Goal: Information Seeking & Learning: Learn about a topic

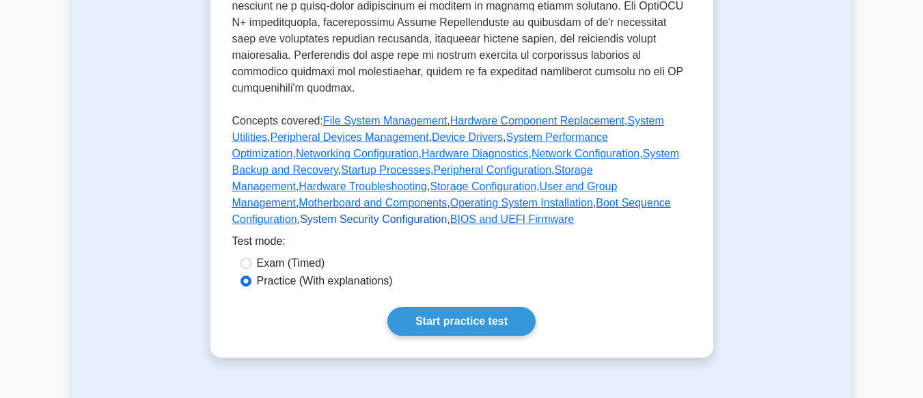
click at [447, 213] on link "System Security Configuration" at bounding box center [373, 219] width 147 height 12
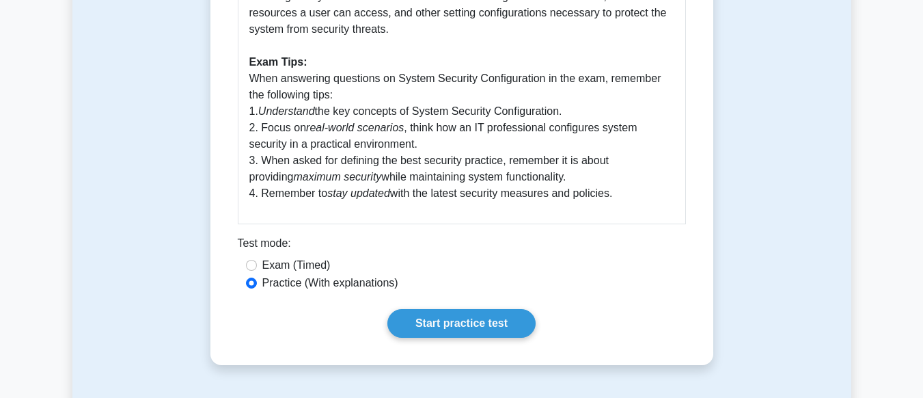
scroll to position [689, 0]
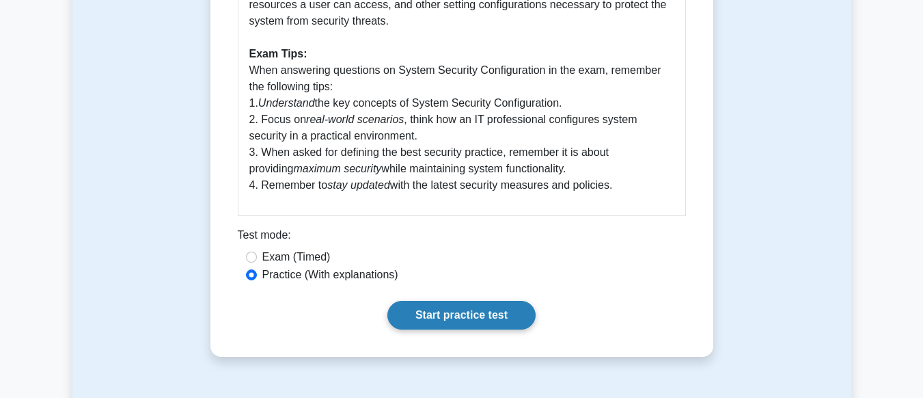
click at [454, 313] on link "Start practice test" at bounding box center [461, 315] width 148 height 29
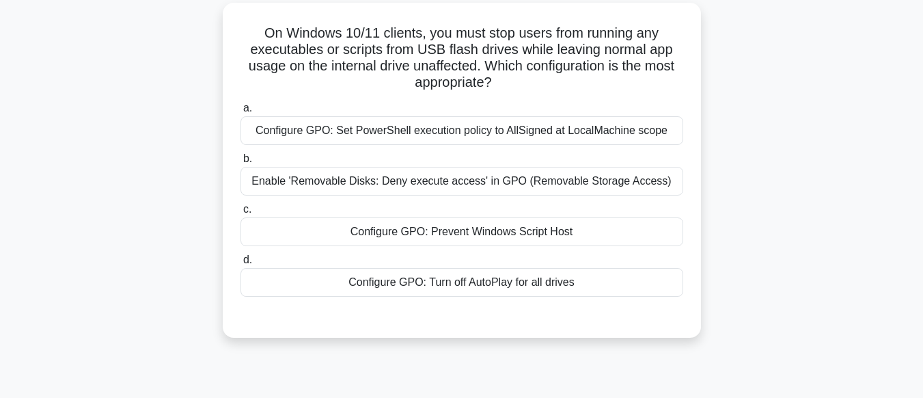
scroll to position [95, 0]
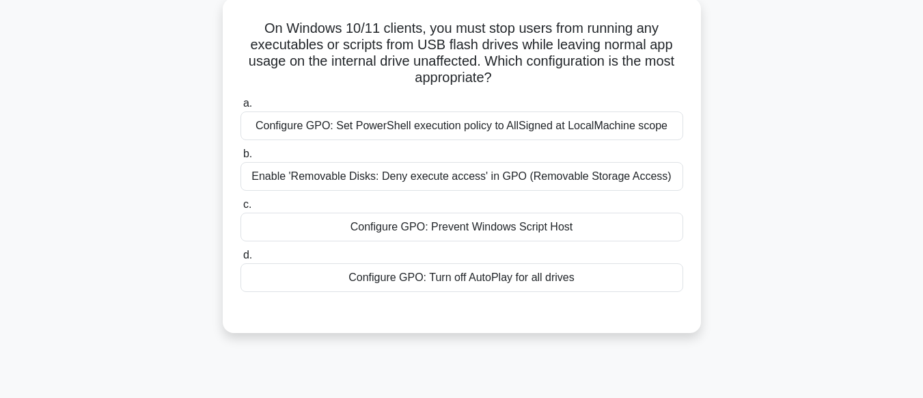
click at [439, 281] on div "Configure GPO: Turn off AutoPlay for all drives" at bounding box center [461, 277] width 443 height 29
click at [240, 260] on input "d. Configure GPO: Turn off AutoPlay for all drives" at bounding box center [240, 255] width 0 height 9
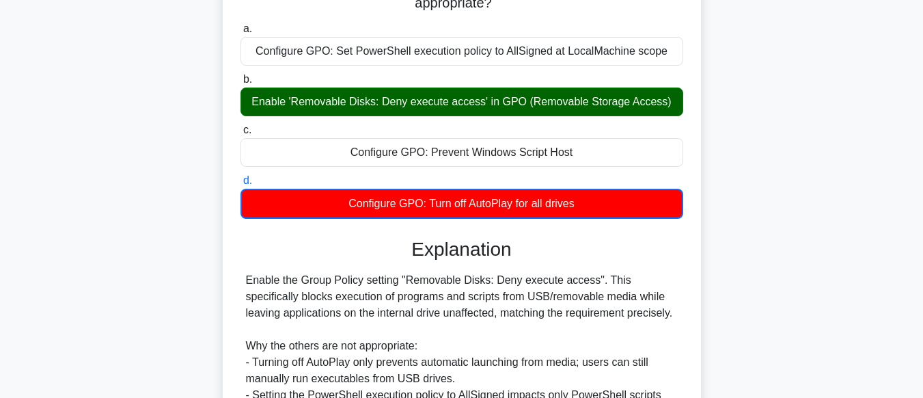
scroll to position [348, 0]
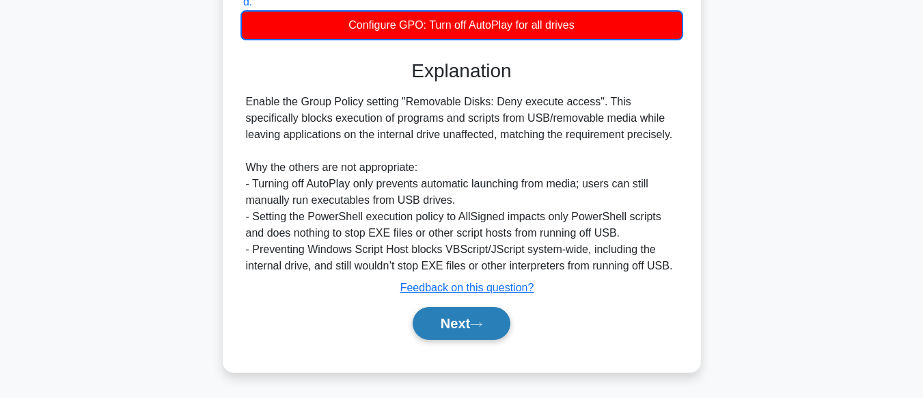
click at [464, 318] on button "Next" at bounding box center [462, 323] width 98 height 33
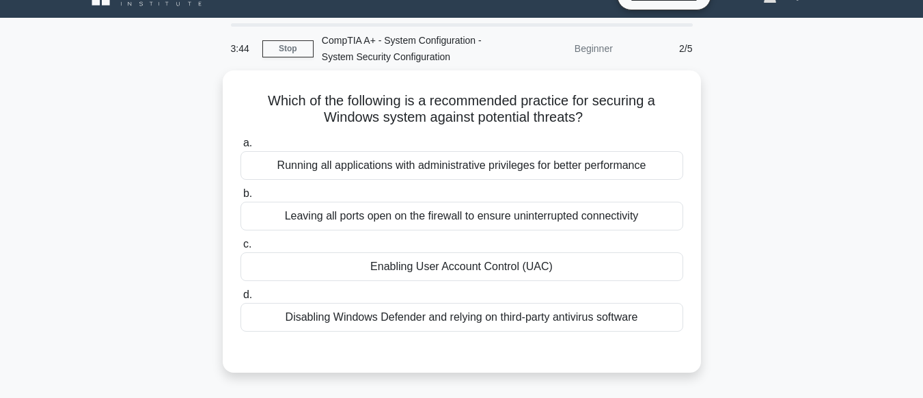
scroll to position [8, 0]
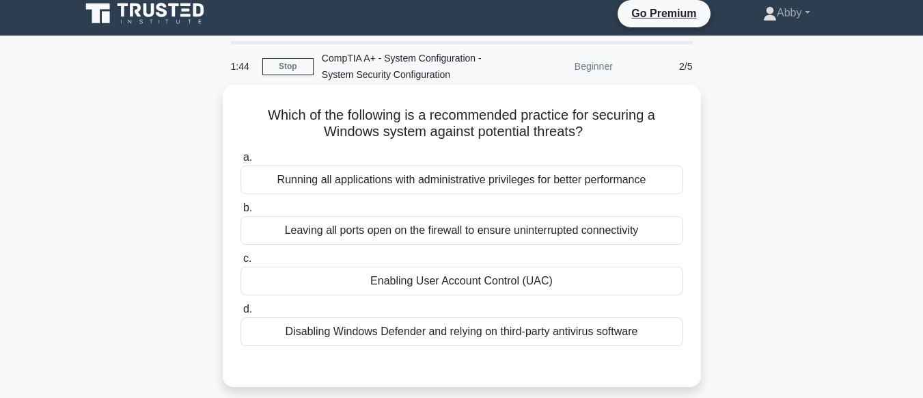
click at [443, 281] on div "Enabling User Account Control (UAC)" at bounding box center [461, 280] width 443 height 29
click at [240, 263] on input "c. Enabling User Account Control (UAC)" at bounding box center [240, 258] width 0 height 9
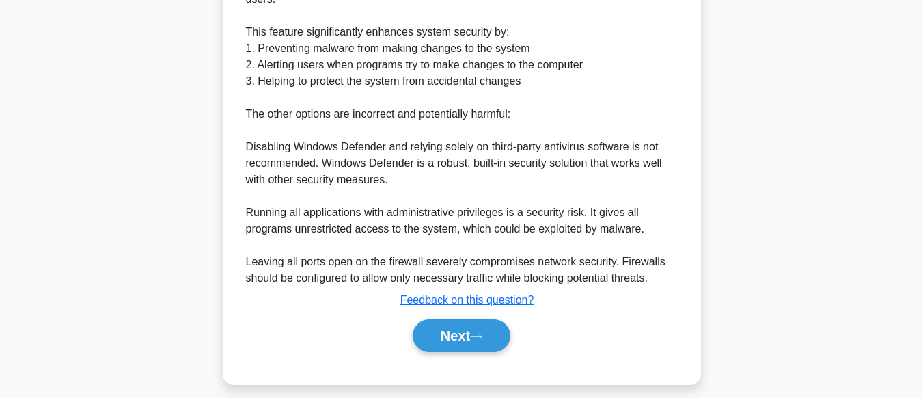
scroll to position [527, 0]
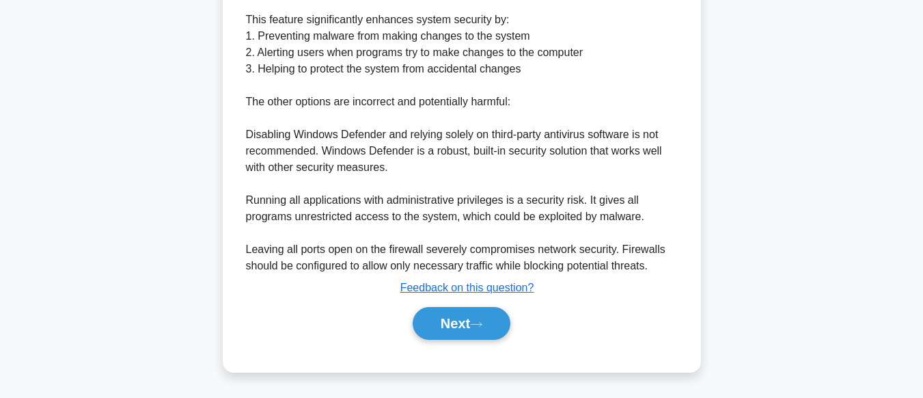
click at [447, 320] on button "Next" at bounding box center [462, 323] width 98 height 33
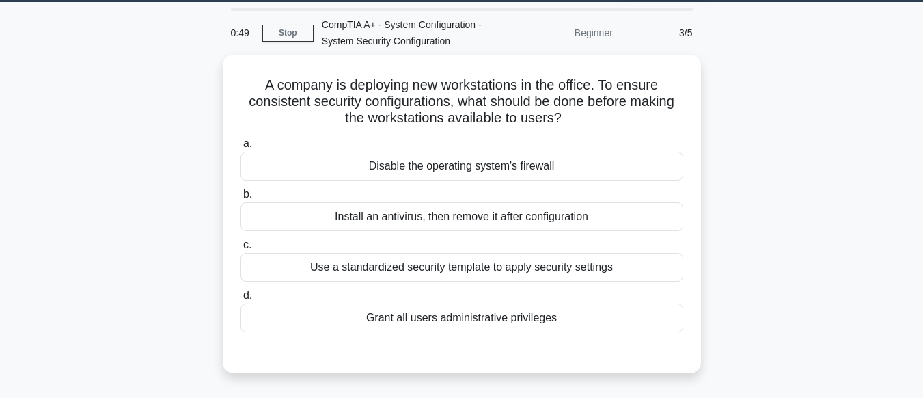
scroll to position [43, 0]
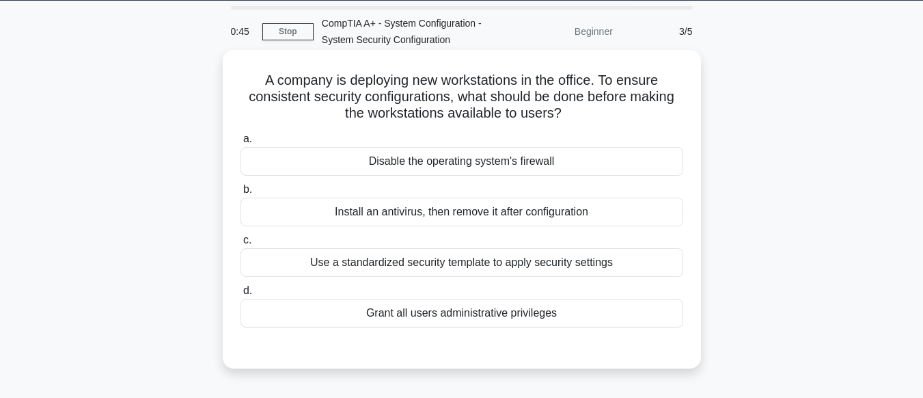
click at [475, 266] on div "Use a standardized security template to apply security settings" at bounding box center [461, 262] width 443 height 29
click at [240, 245] on input "c. Use a standardized security template to apply security settings" at bounding box center [240, 240] width 0 height 9
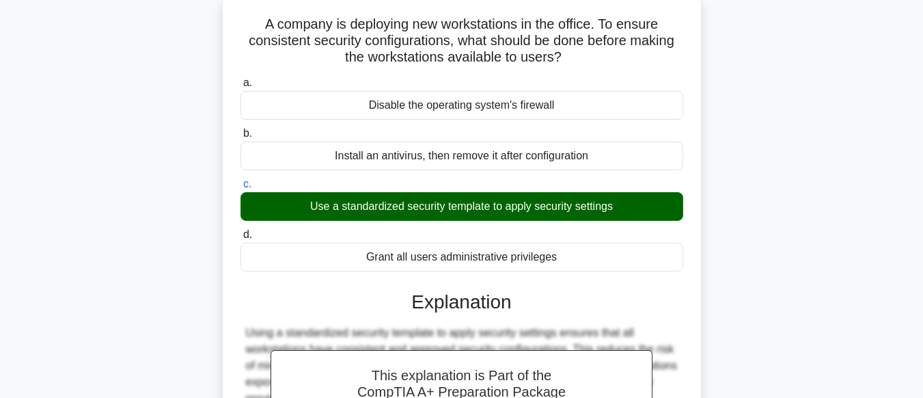
scroll to position [340, 0]
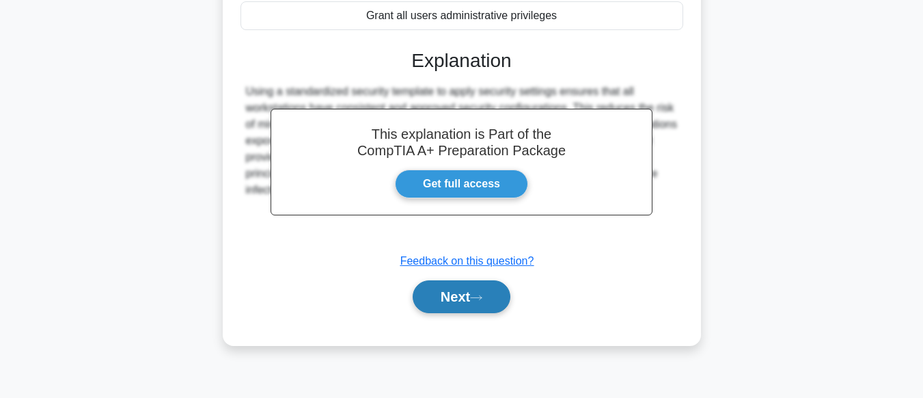
click at [475, 301] on icon at bounding box center [476, 298] width 12 height 8
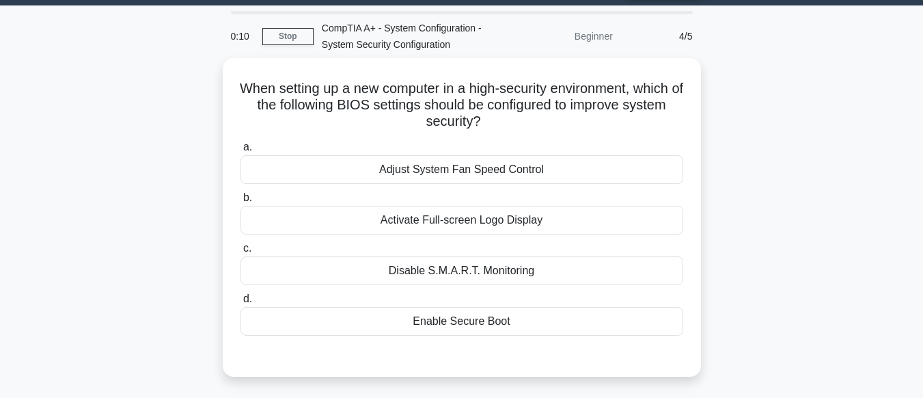
scroll to position [40, 0]
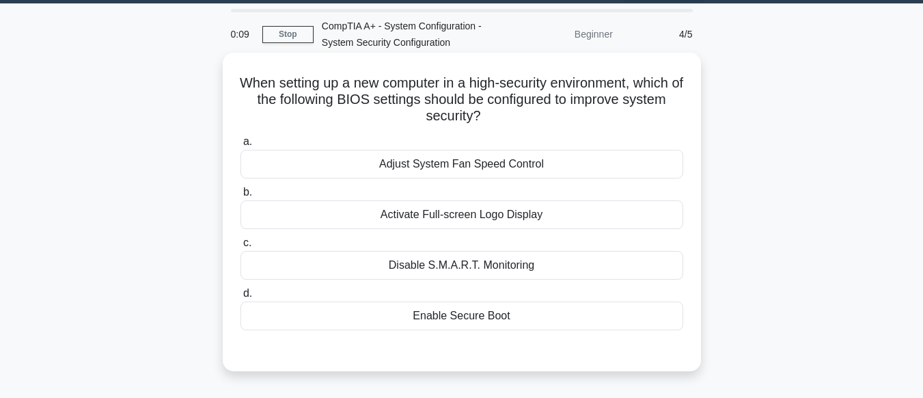
click at [473, 311] on div "Enable Secure Boot" at bounding box center [461, 315] width 443 height 29
click at [240, 298] on input "d. Enable Secure Boot" at bounding box center [240, 293] width 0 height 9
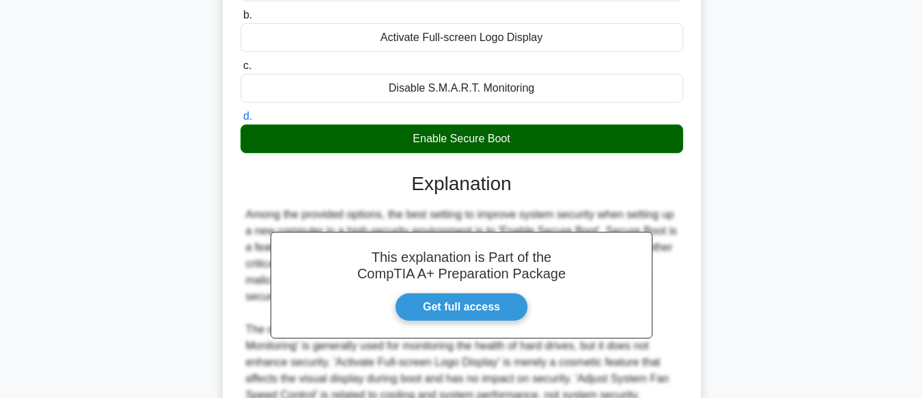
scroll to position [347, 0]
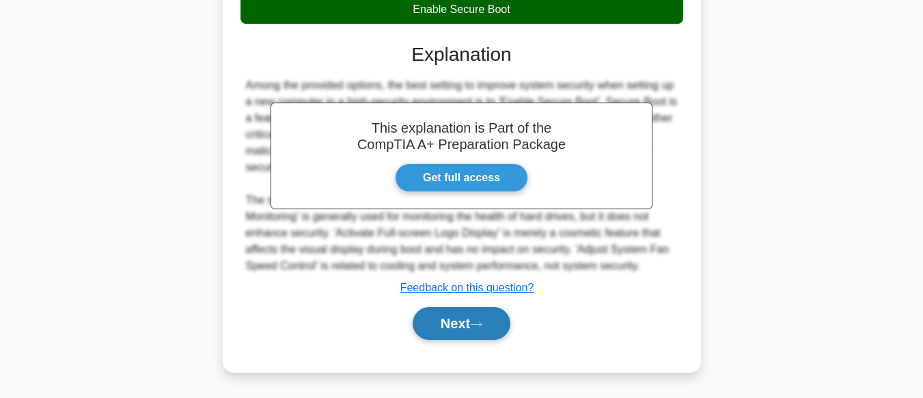
click at [468, 316] on button "Next" at bounding box center [462, 323] width 98 height 33
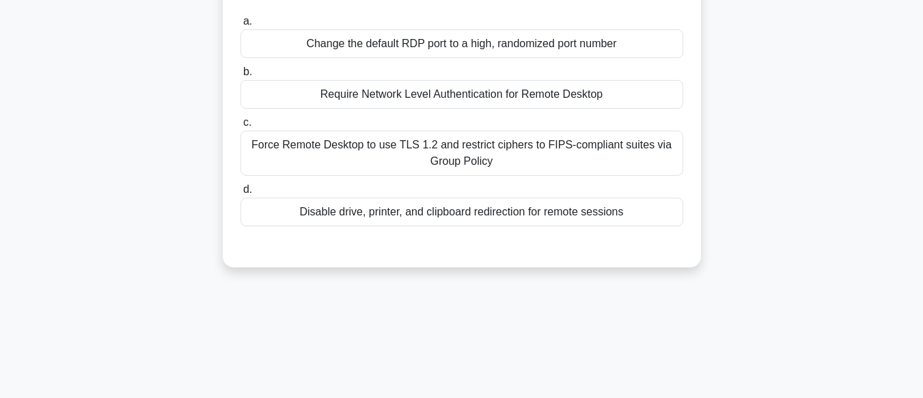
scroll to position [0, 0]
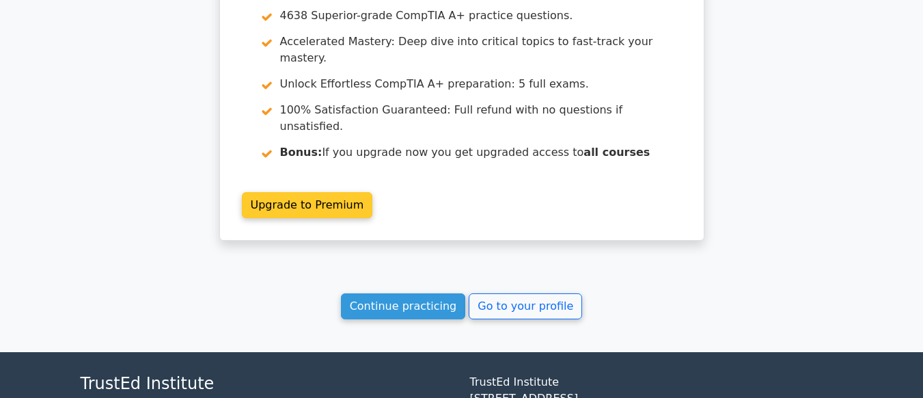
scroll to position [1938, 0]
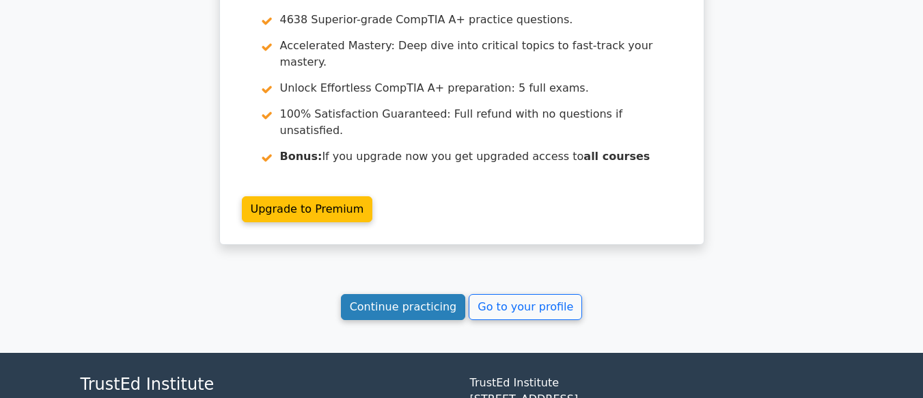
click at [433, 294] on link "Continue practicing" at bounding box center [403, 307] width 125 height 26
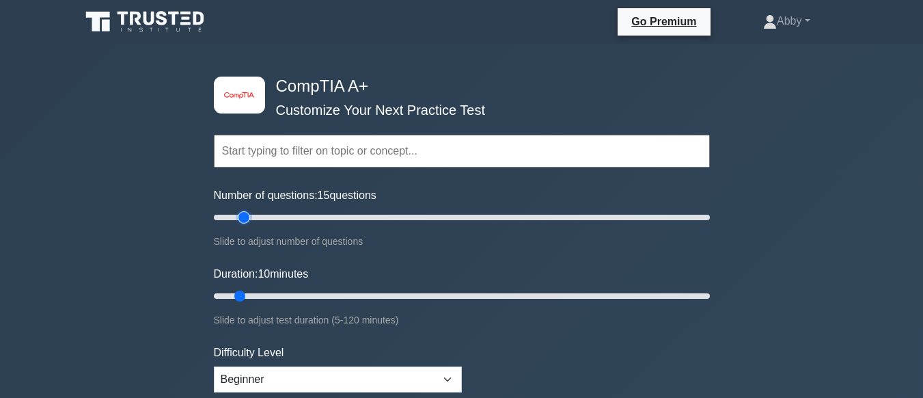
drag, startPoint x: 236, startPoint y: 219, endPoint x: 248, endPoint y: 220, distance: 12.3
type input "15"
click at [248, 220] on input "Number of questions: 15 questions" at bounding box center [462, 217] width 496 height 16
click at [244, 294] on input "Duration: 10 minutes" at bounding box center [462, 296] width 496 height 16
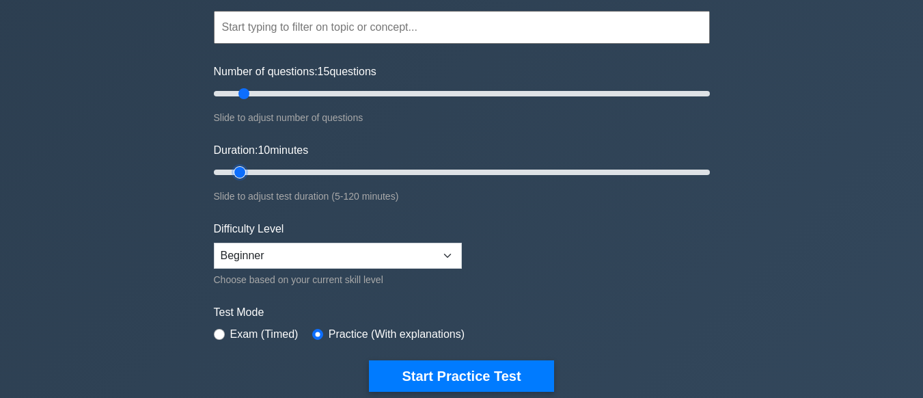
scroll to position [124, 0]
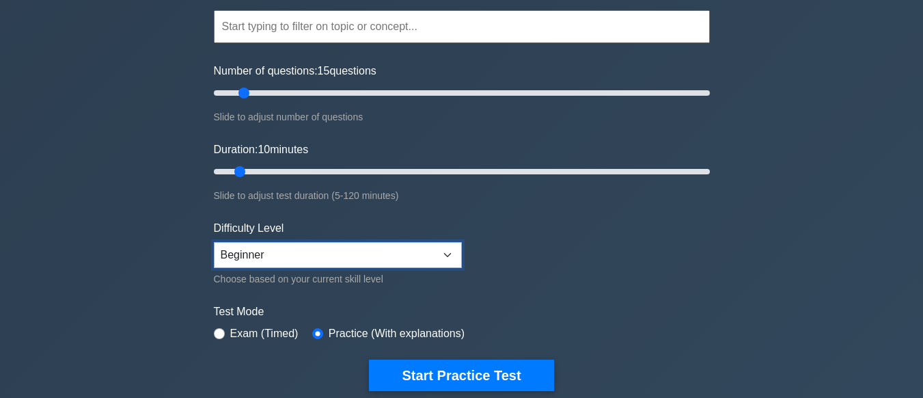
click at [414, 259] on select "Beginner Intermediate Expert" at bounding box center [338, 255] width 248 height 26
select select "intermediate"
click at [214, 242] on select "Beginner Intermediate Expert" at bounding box center [338, 255] width 248 height 26
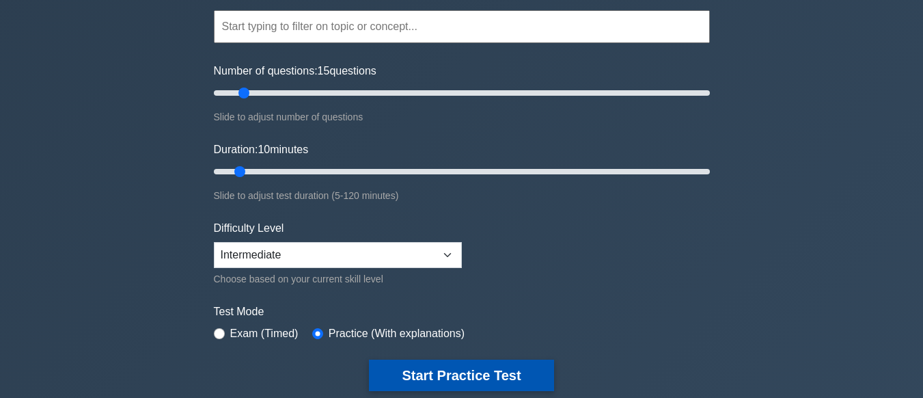
click at [467, 361] on button "Start Practice Test" at bounding box center [461, 374] width 184 height 31
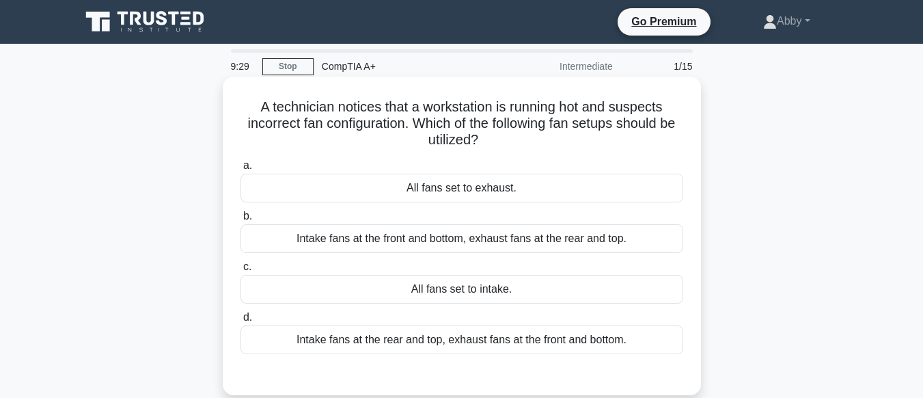
click at [471, 197] on div "All fans set to exhaust." at bounding box center [461, 188] width 443 height 29
click at [240, 170] on input "a. All fans set to exhaust." at bounding box center [240, 165] width 0 height 9
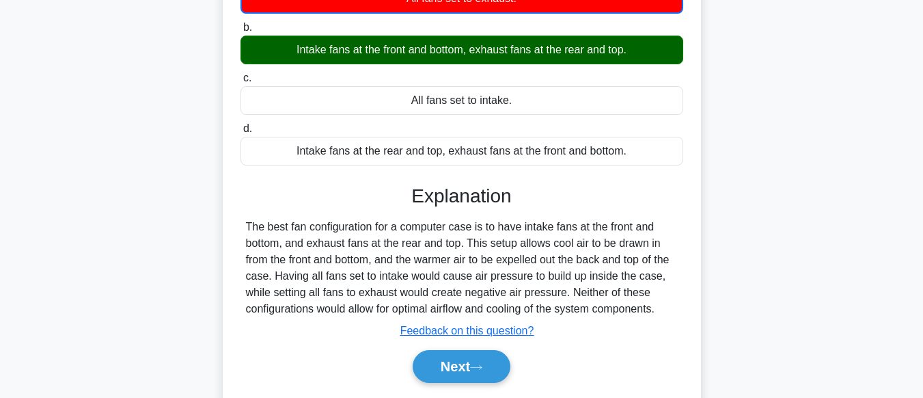
scroll to position [340, 0]
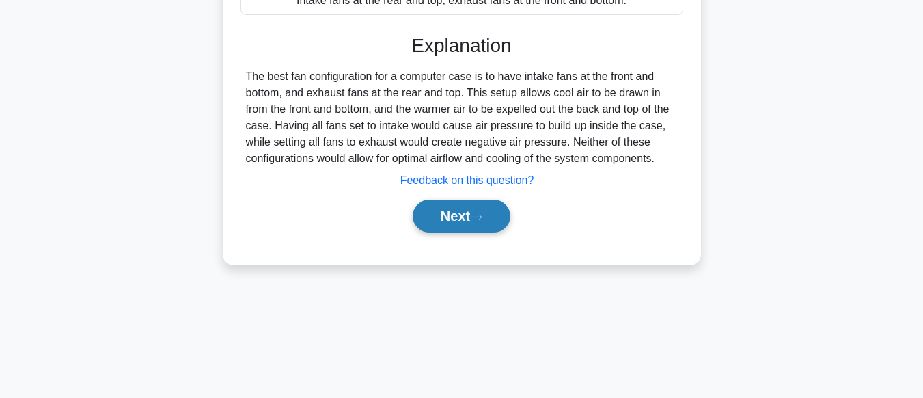
click at [465, 232] on button "Next" at bounding box center [462, 215] width 98 height 33
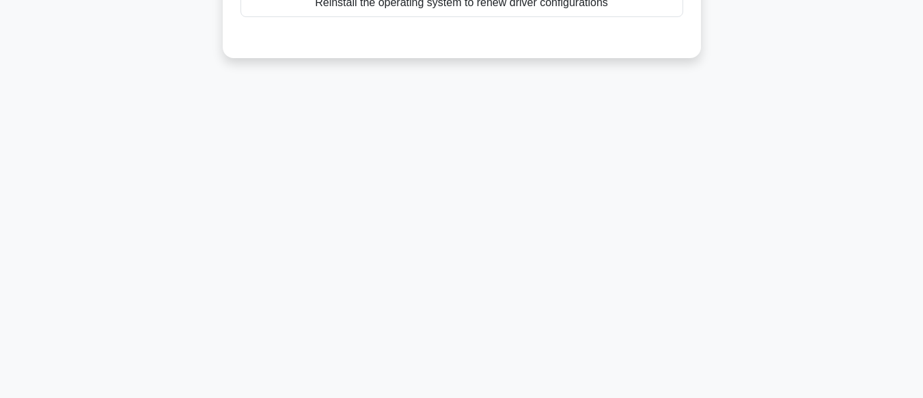
scroll to position [0, 0]
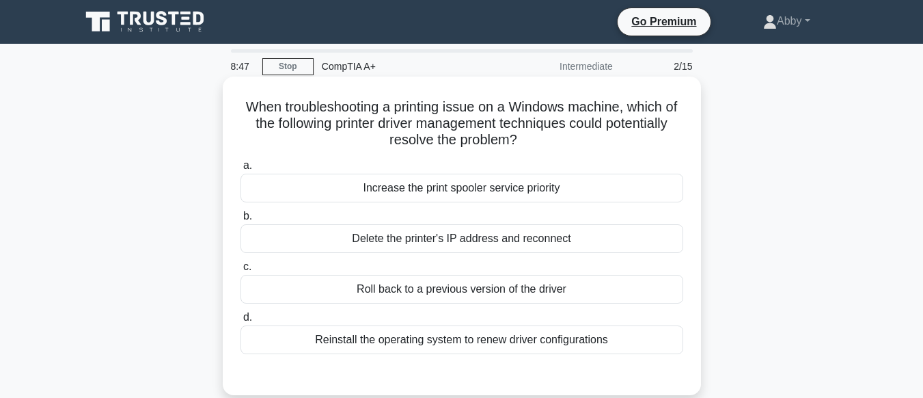
click at [497, 294] on div "Roll back to a previous version of the driver" at bounding box center [461, 289] width 443 height 29
click at [240, 271] on input "c. Roll back to a previous version of the driver" at bounding box center [240, 266] width 0 height 9
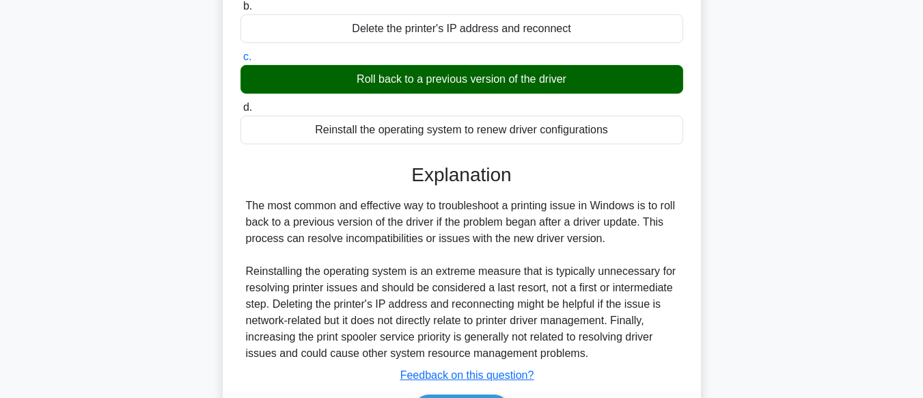
scroll to position [340, 0]
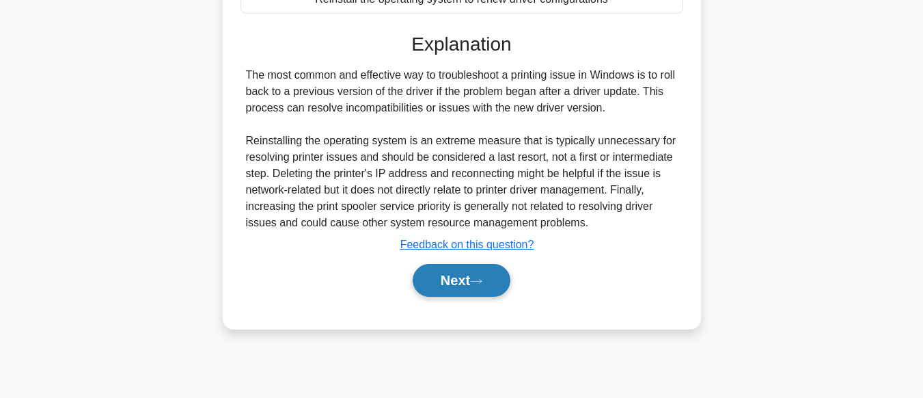
click at [447, 285] on button "Next" at bounding box center [462, 280] width 98 height 33
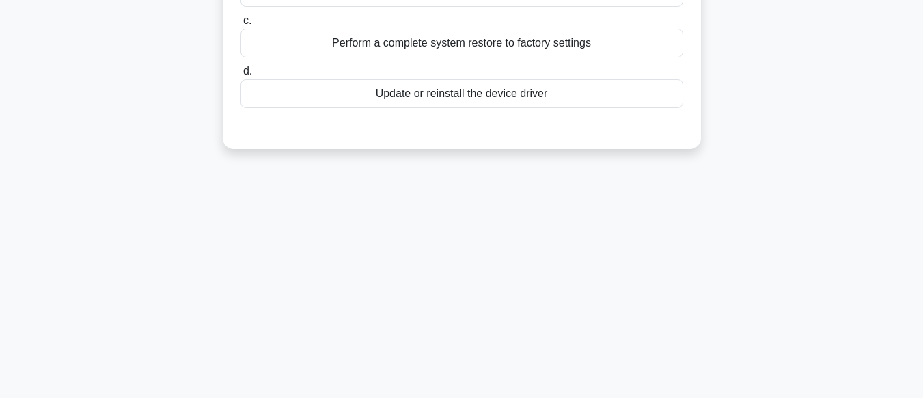
scroll to position [0, 0]
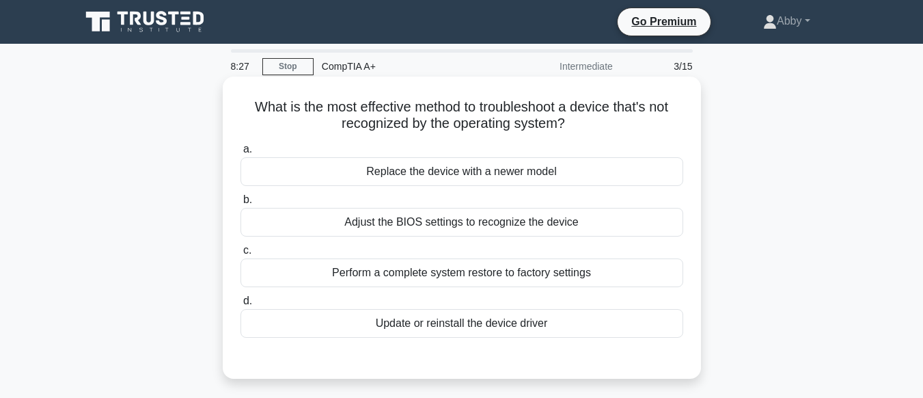
click at [449, 327] on div "Update or reinstall the device driver" at bounding box center [461, 323] width 443 height 29
click at [240, 305] on input "d. Update or reinstall the device driver" at bounding box center [240, 300] width 0 height 9
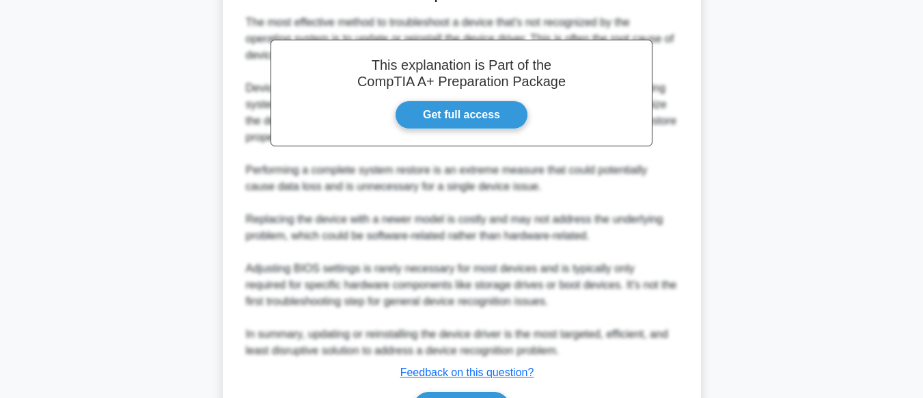
scroll to position [462, 0]
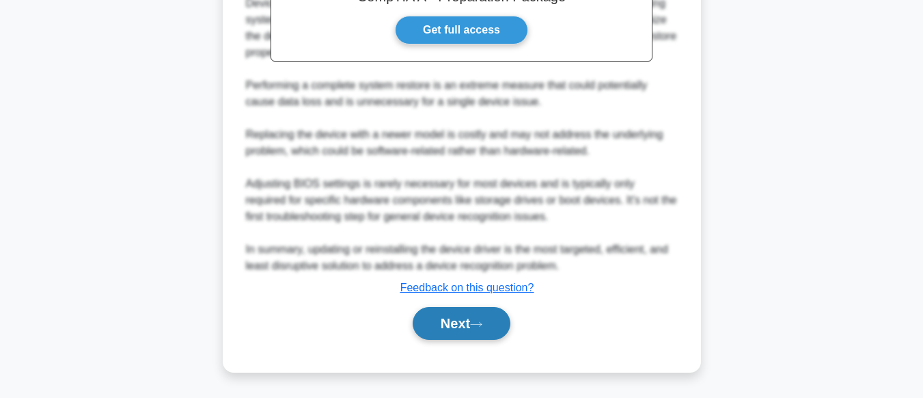
click at [481, 329] on button "Next" at bounding box center [462, 323] width 98 height 33
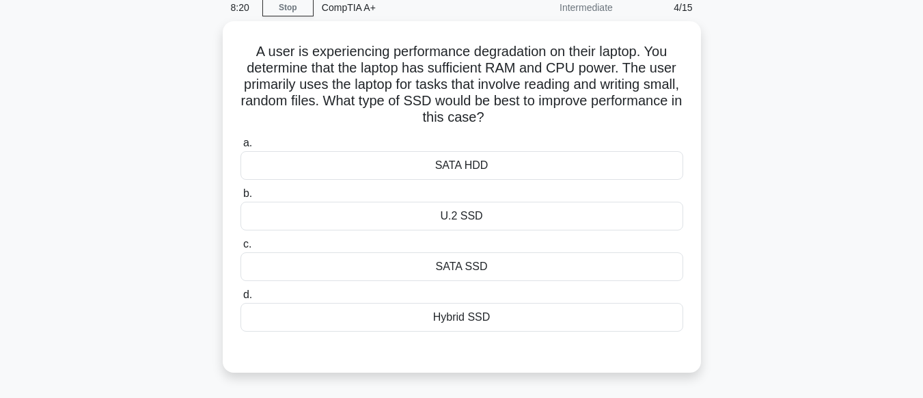
scroll to position [57, 0]
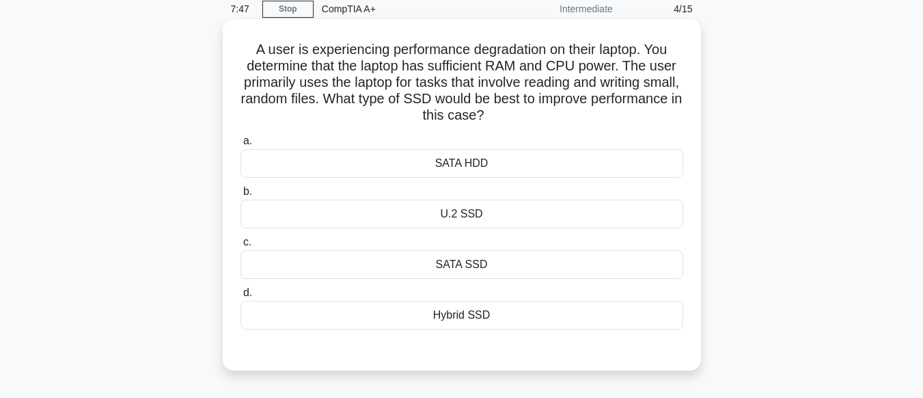
click at [466, 316] on div "Hybrid SSD" at bounding box center [461, 315] width 443 height 29
click at [240, 297] on input "d. Hybrid SSD" at bounding box center [240, 292] width 0 height 9
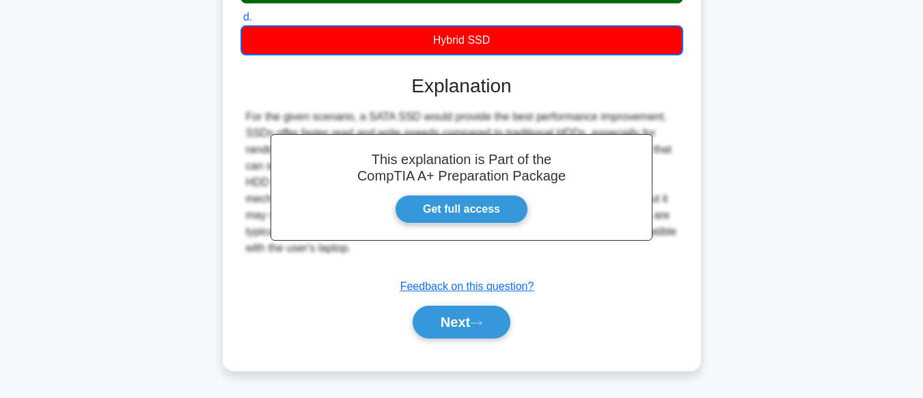
scroll to position [339, 0]
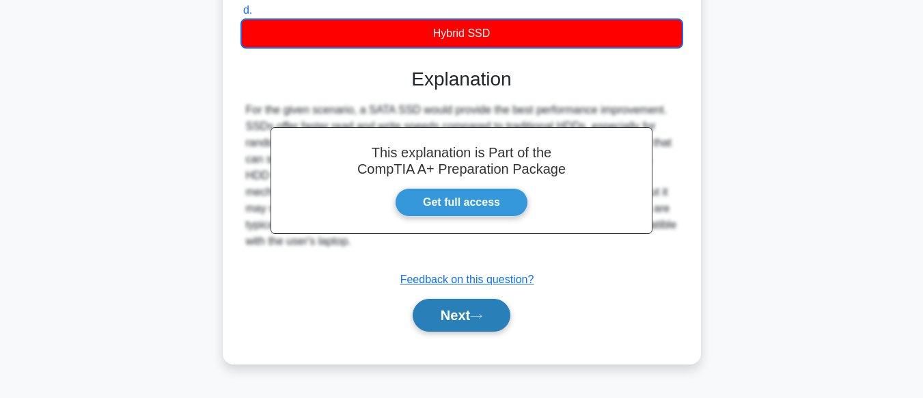
click at [461, 317] on button "Next" at bounding box center [462, 315] width 98 height 33
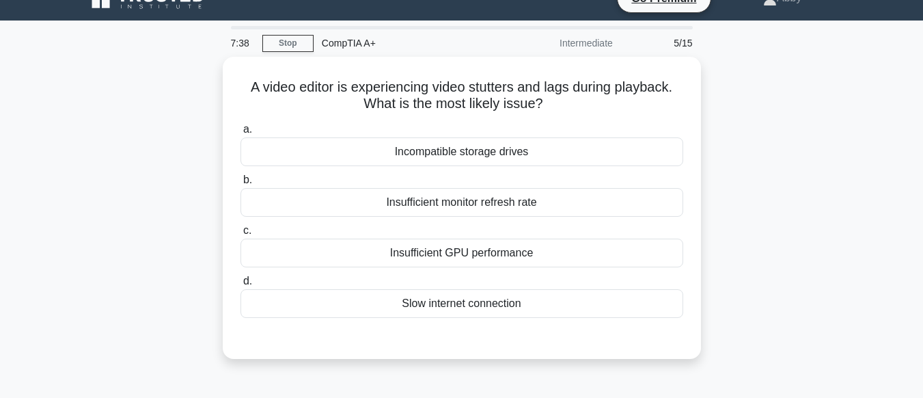
scroll to position [0, 0]
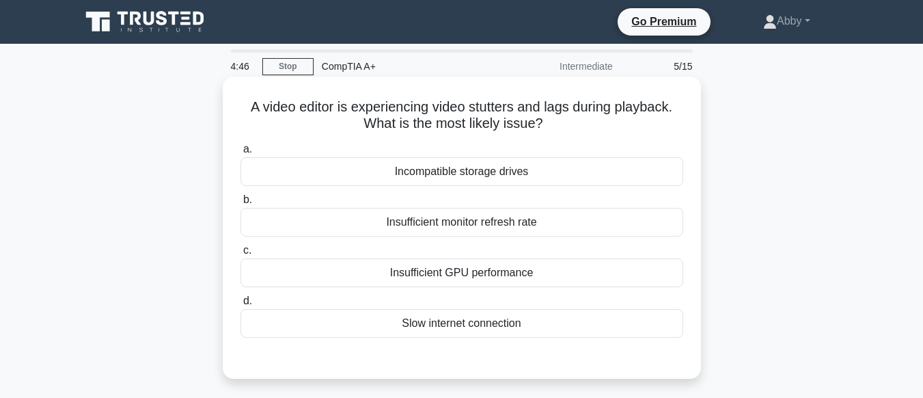
click at [452, 278] on div "Insufficient GPU performance" at bounding box center [461, 272] width 443 height 29
click at [240, 255] on input "c. Insufficient GPU performance" at bounding box center [240, 250] width 0 height 9
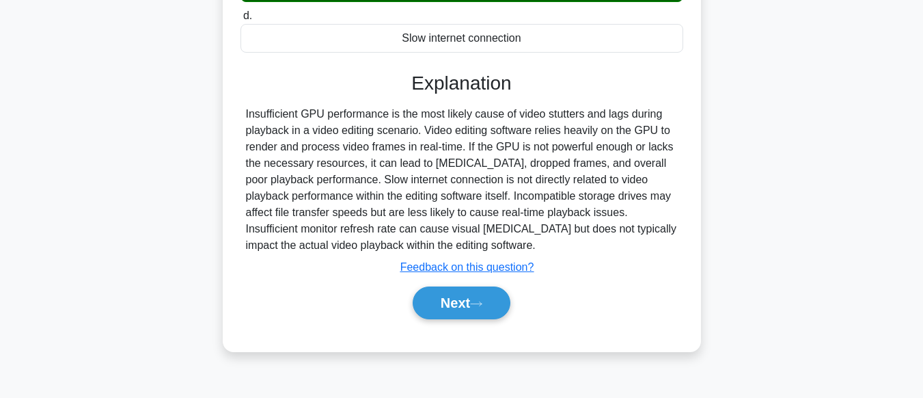
scroll to position [340, 0]
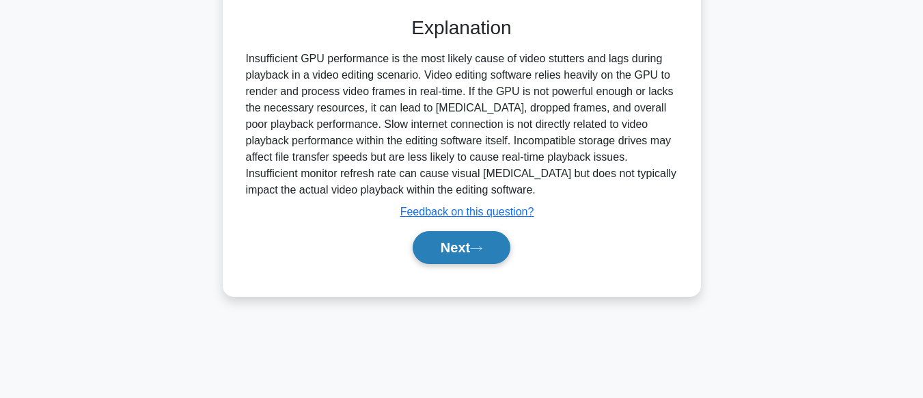
click at [473, 236] on button "Next" at bounding box center [462, 247] width 98 height 33
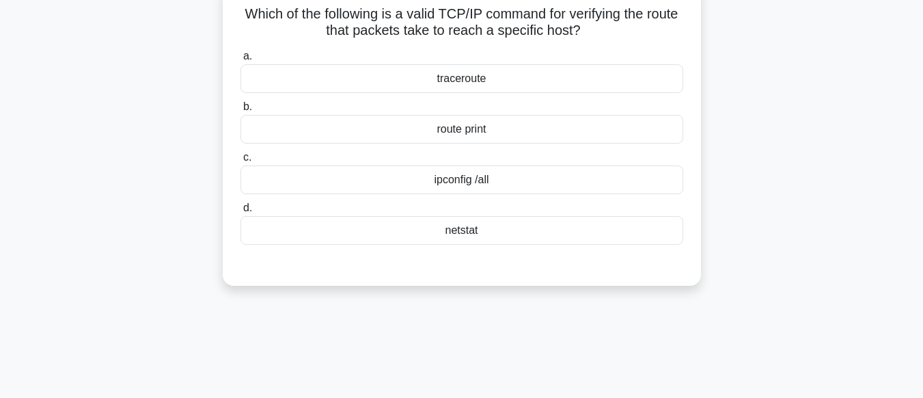
scroll to position [0, 0]
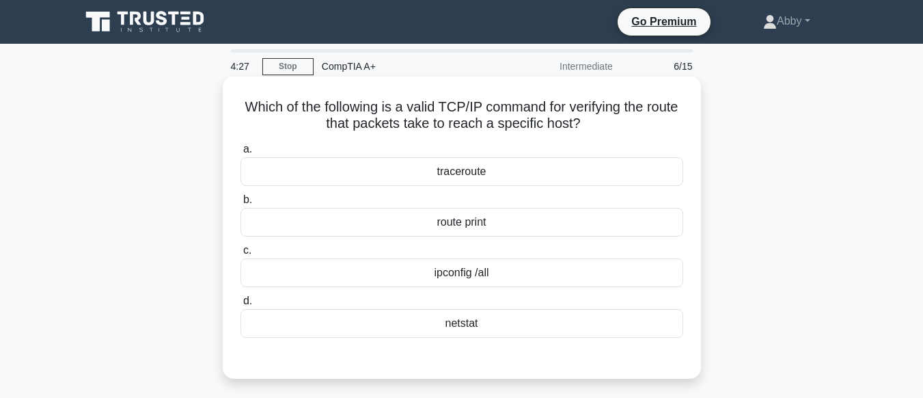
click at [475, 169] on div "traceroute" at bounding box center [461, 171] width 443 height 29
click at [240, 154] on input "a. traceroute" at bounding box center [240, 149] width 0 height 9
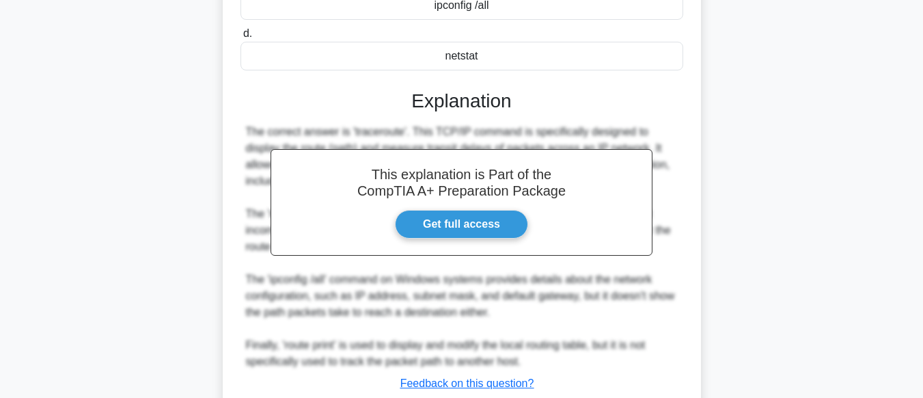
scroll to position [363, 0]
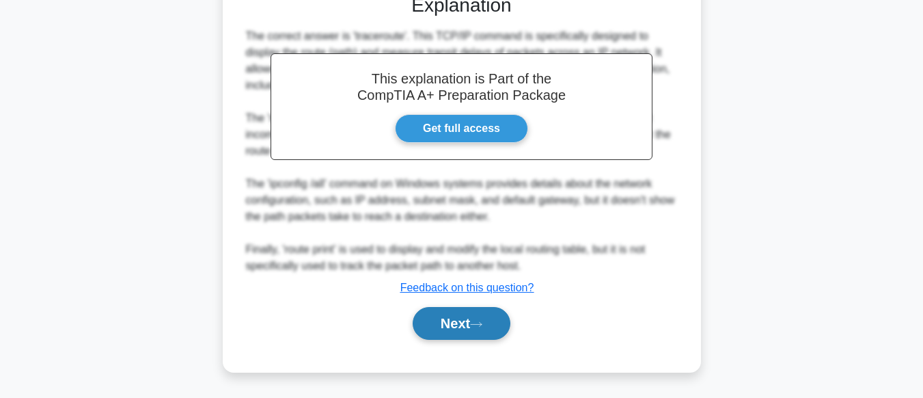
click at [480, 317] on button "Next" at bounding box center [462, 323] width 98 height 33
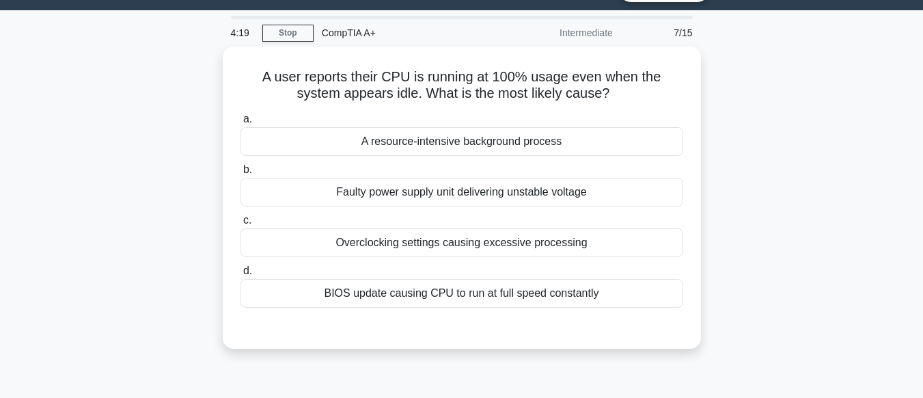
scroll to position [31, 0]
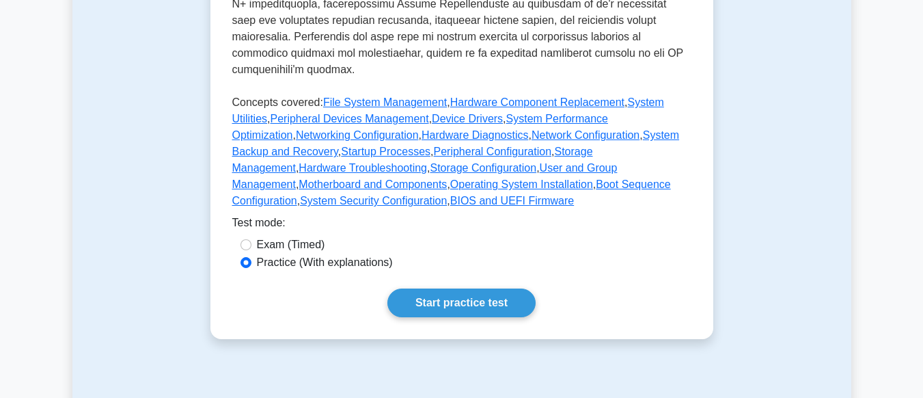
scroll to position [618, 0]
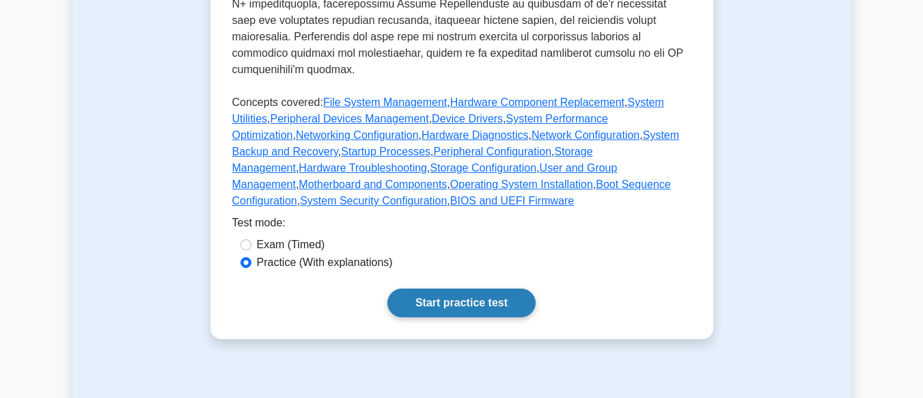
click at [483, 288] on link "Start practice test" at bounding box center [461, 302] width 148 height 29
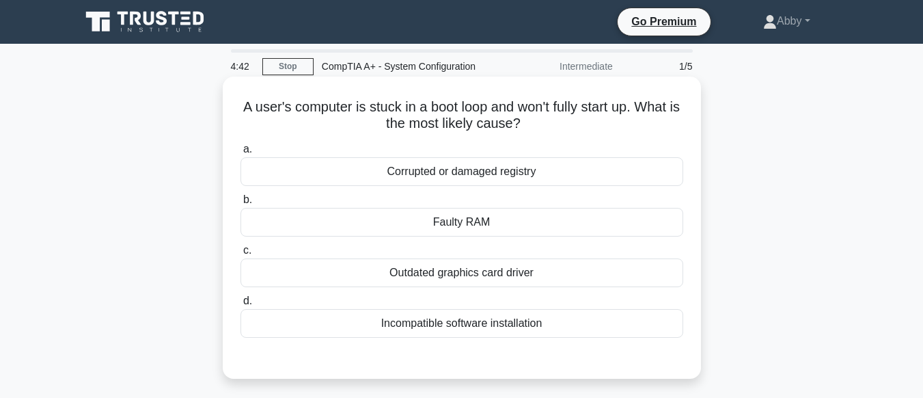
click at [450, 174] on div "Corrupted or damaged registry" at bounding box center [461, 171] width 443 height 29
click at [240, 154] on input "a. Corrupted or damaged registry" at bounding box center [240, 149] width 0 height 9
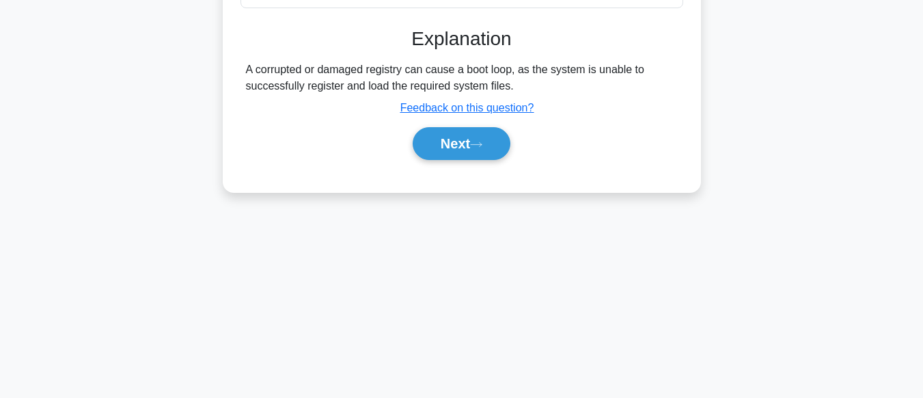
scroll to position [331, 0]
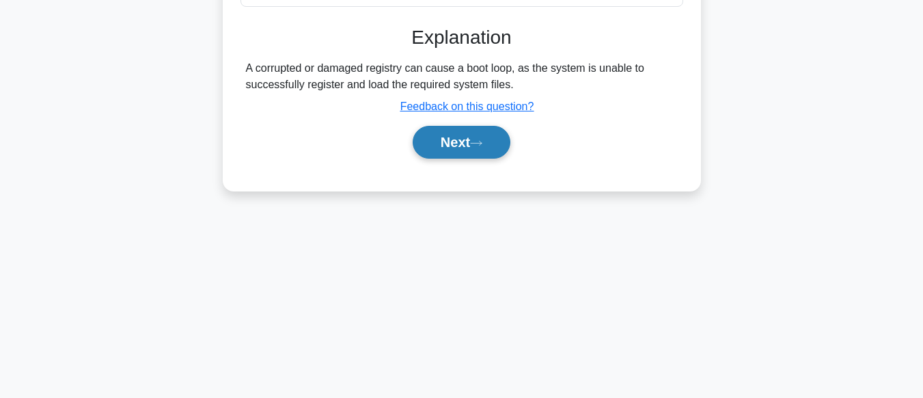
click at [455, 133] on button "Next" at bounding box center [462, 142] width 98 height 33
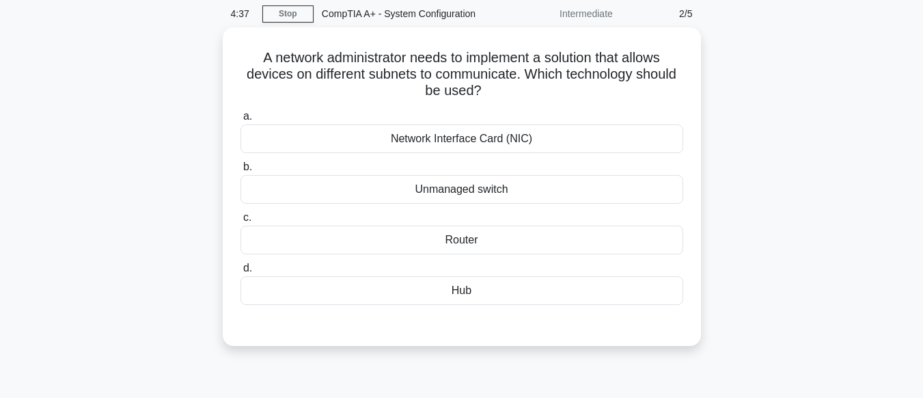
scroll to position [0, 0]
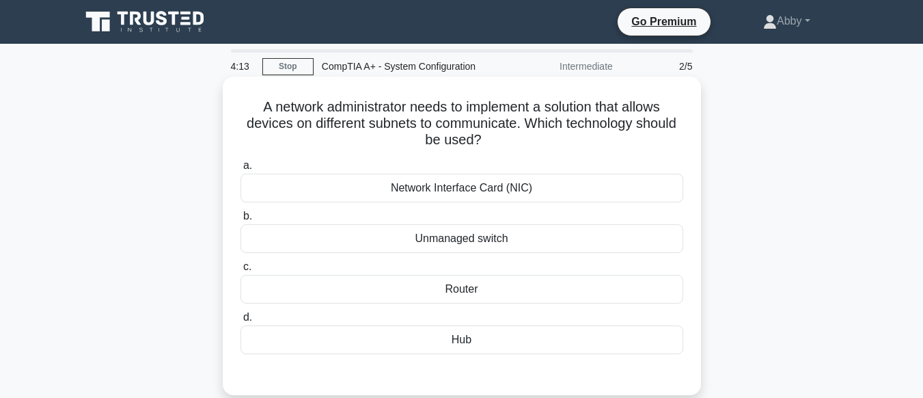
click at [475, 290] on div "Router" at bounding box center [461, 289] width 443 height 29
click at [240, 271] on input "c. Router" at bounding box center [240, 266] width 0 height 9
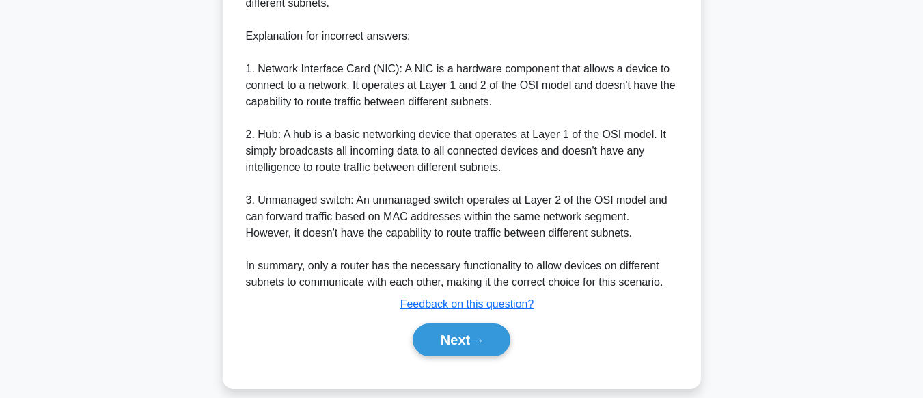
scroll to position [527, 0]
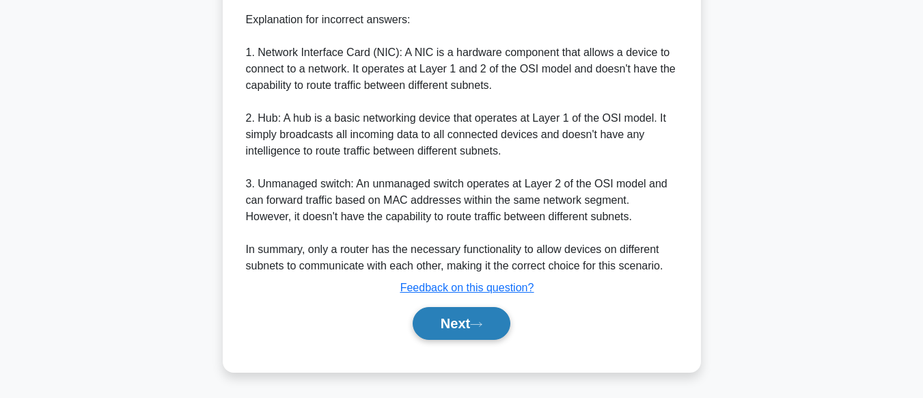
click at [474, 319] on button "Next" at bounding box center [462, 323] width 98 height 33
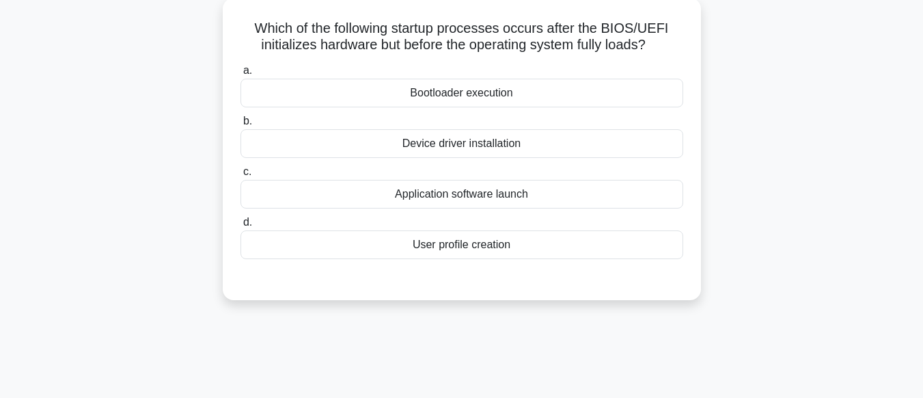
scroll to position [0, 0]
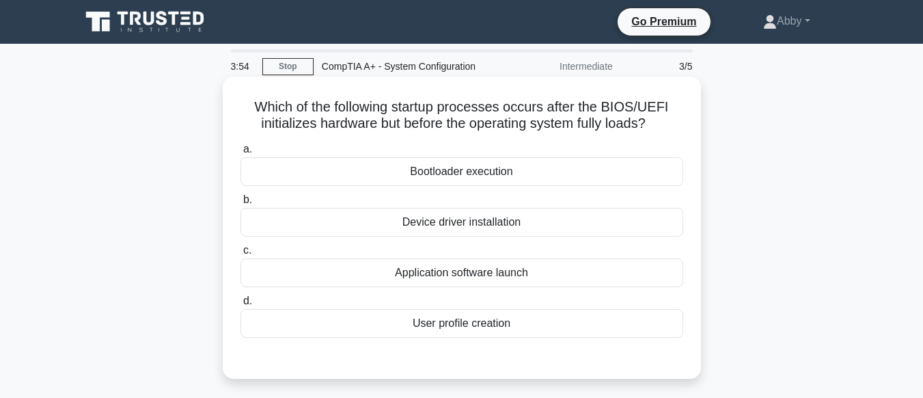
click at [455, 160] on div "Bootloader execution" at bounding box center [461, 171] width 443 height 29
click at [240, 154] on input "a. Bootloader execution" at bounding box center [240, 149] width 0 height 9
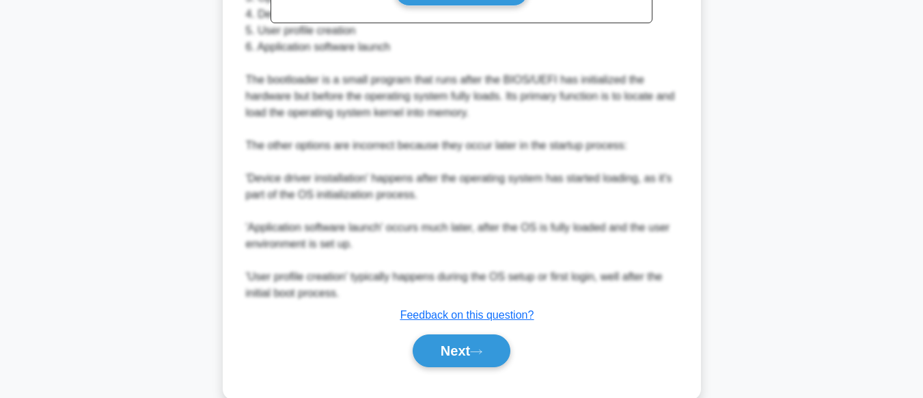
scroll to position [527, 0]
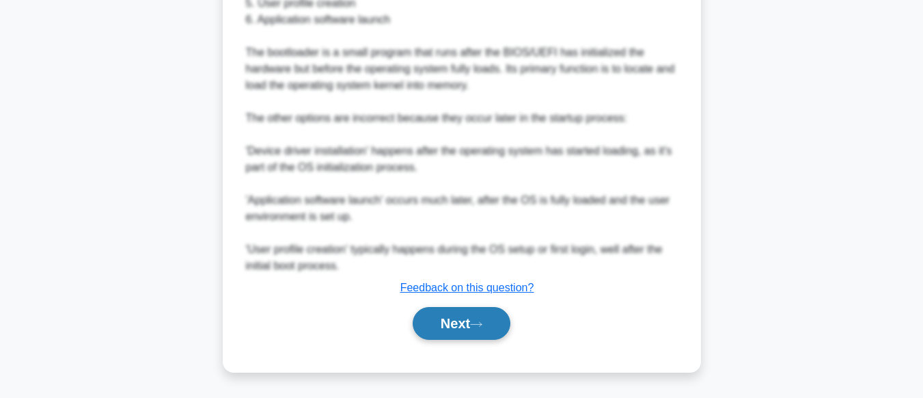
click at [467, 327] on button "Next" at bounding box center [462, 323] width 98 height 33
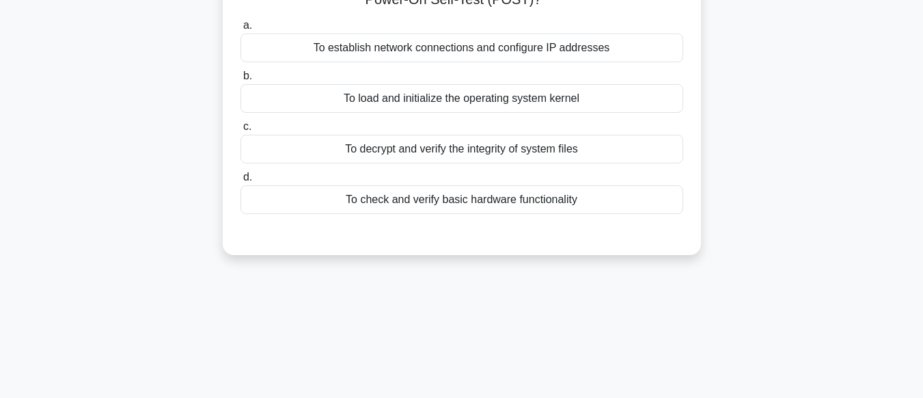
scroll to position [0, 0]
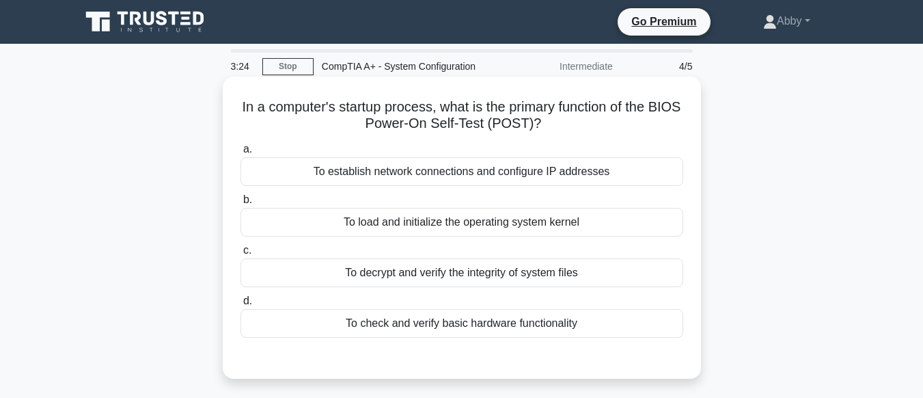
click at [443, 324] on div "To check and verify basic hardware functionality" at bounding box center [461, 323] width 443 height 29
click at [240, 305] on input "d. To check and verify basic hardware functionality" at bounding box center [240, 300] width 0 height 9
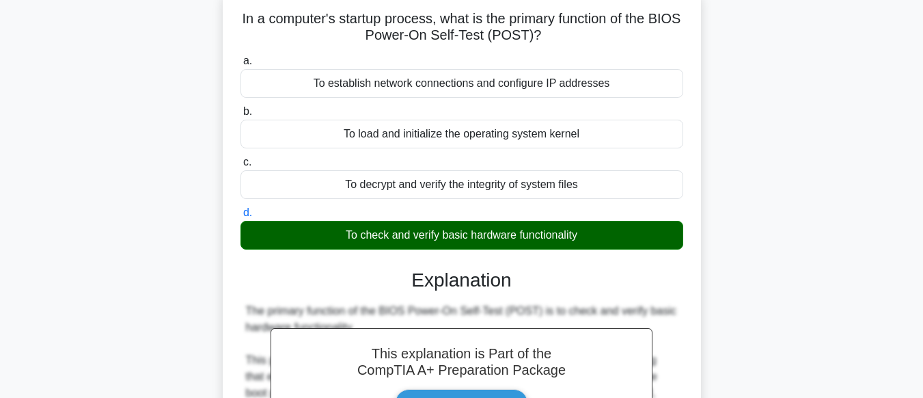
scroll to position [429, 0]
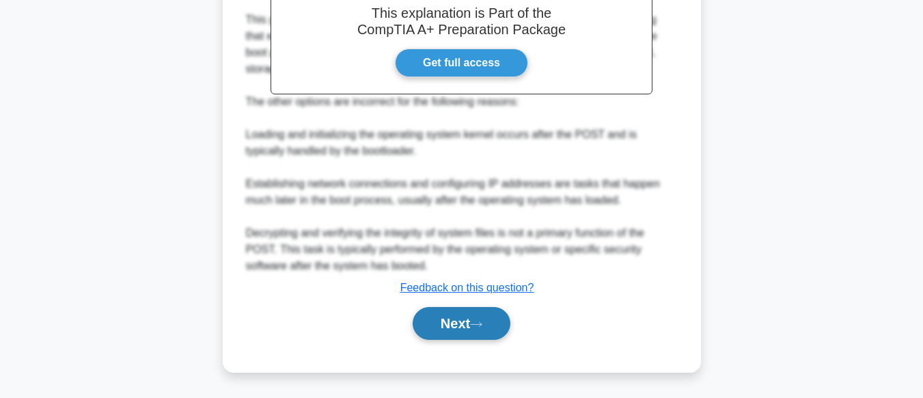
click at [473, 324] on button "Next" at bounding box center [462, 323] width 98 height 33
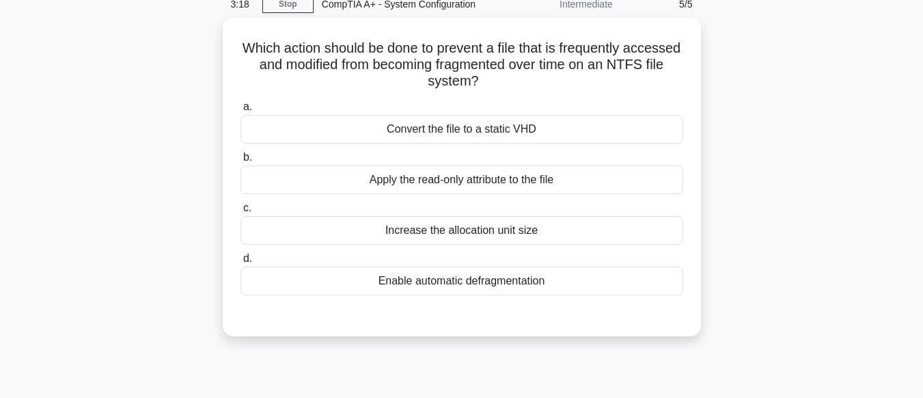
scroll to position [59, 0]
click at [470, 282] on div "Enable automatic defragmentation" at bounding box center [461, 280] width 443 height 29
click at [240, 263] on input "d. Enable automatic defragmentation" at bounding box center [240, 258] width 0 height 9
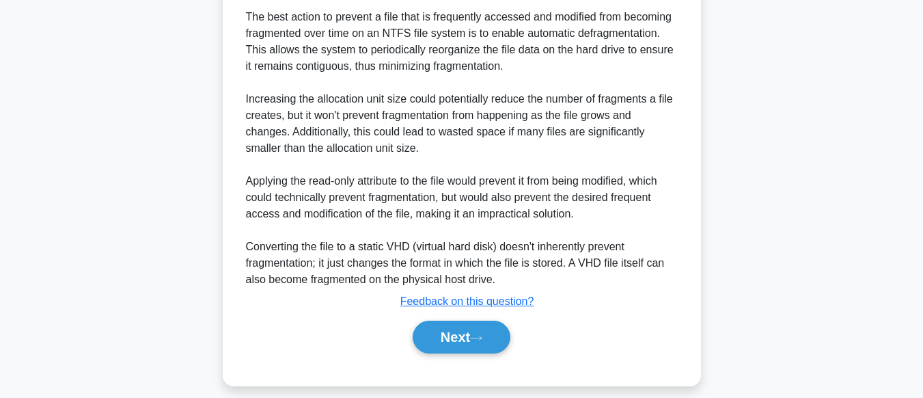
scroll to position [413, 0]
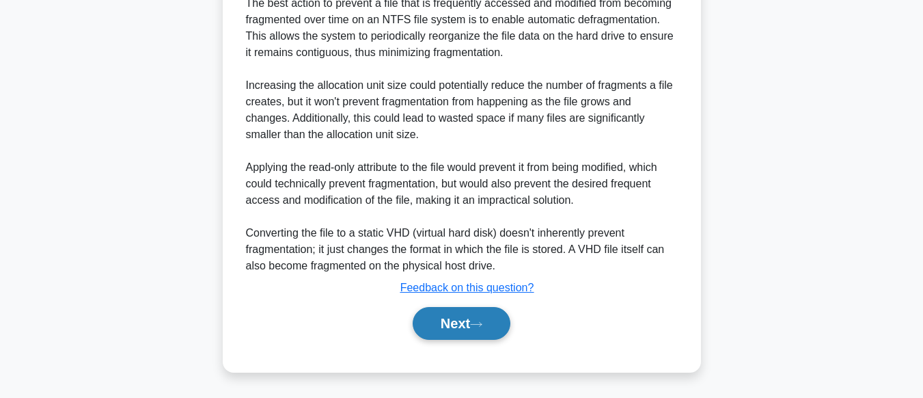
click at [469, 322] on button "Next" at bounding box center [462, 323] width 98 height 33
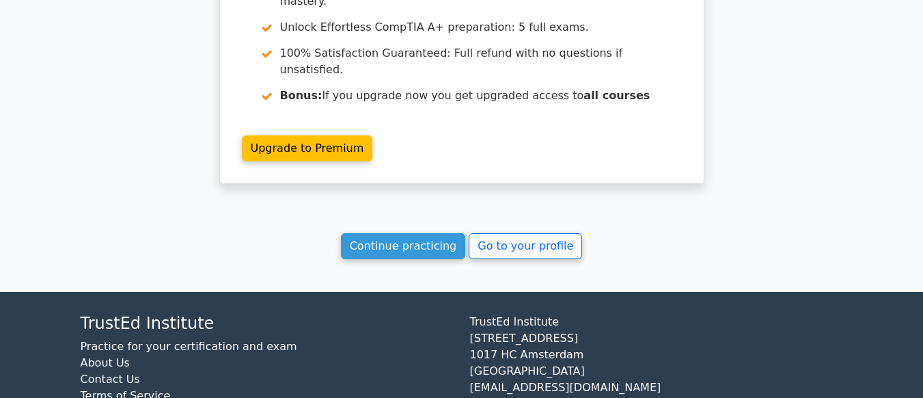
scroll to position [1805, 0]
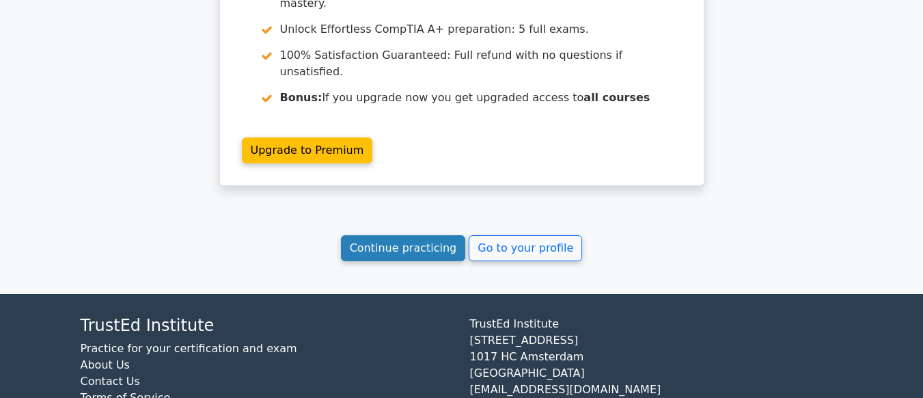
click at [422, 235] on link "Continue practicing" at bounding box center [403, 248] width 125 height 26
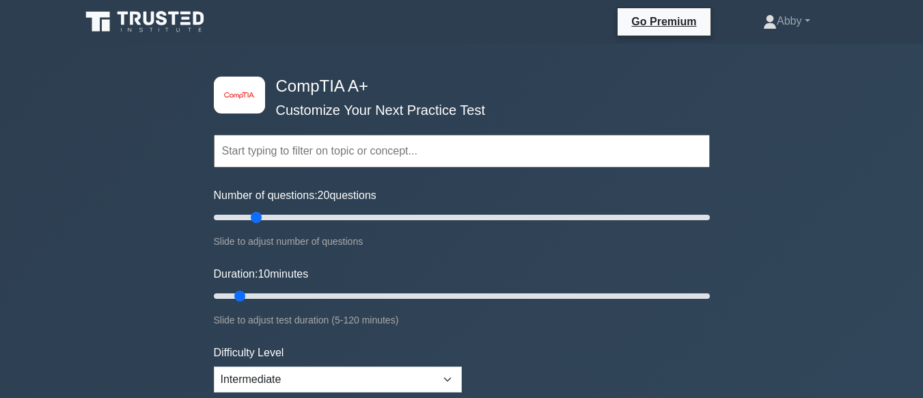
drag, startPoint x: 234, startPoint y: 219, endPoint x: 258, endPoint y: 222, distance: 24.1
type input "20"
click at [258, 222] on input "Number of questions: 20 questions" at bounding box center [462, 217] width 496 height 16
drag, startPoint x: 239, startPoint y: 294, endPoint x: 255, endPoint y: 294, distance: 15.7
type input "15"
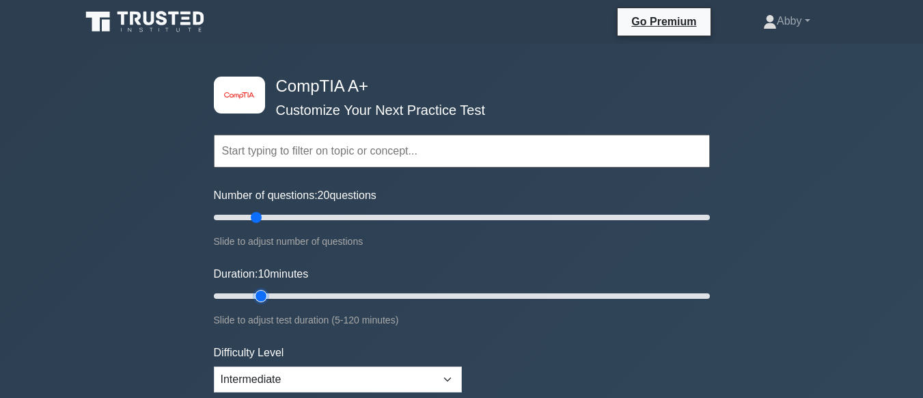
click at [255, 294] on input "Duration: 10 minutes" at bounding box center [462, 296] width 496 height 16
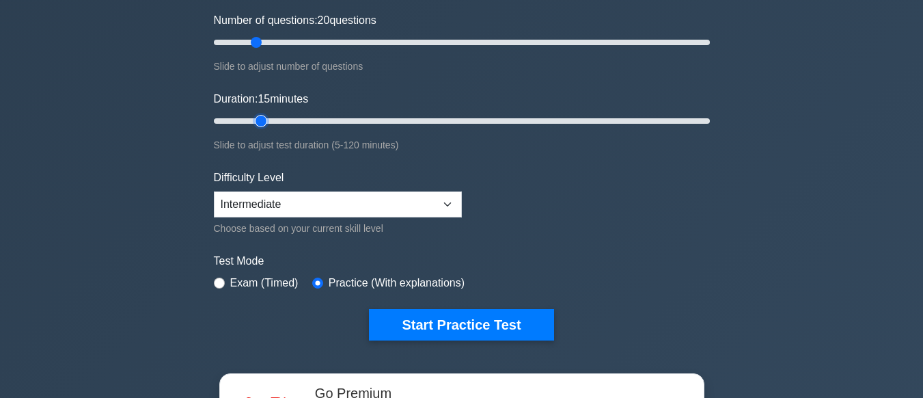
scroll to position [187, 0]
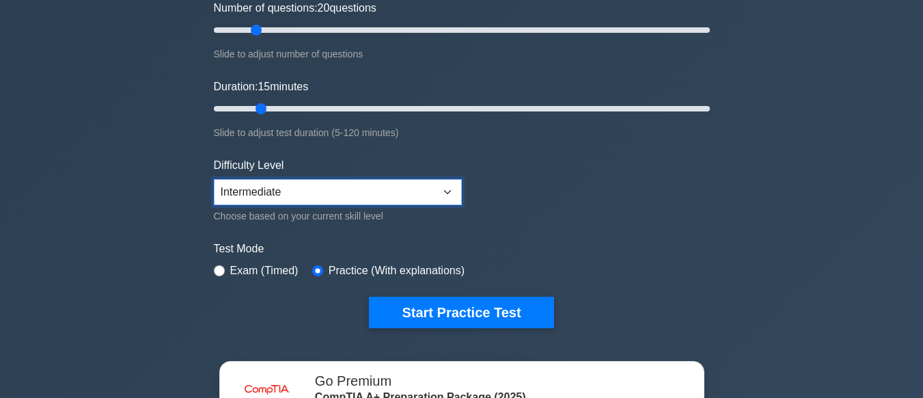
click at [300, 199] on select "Beginner Intermediate Expert" at bounding box center [338, 192] width 248 height 26
select select "expert"
click at [214, 179] on select "Beginner Intermediate Expert" at bounding box center [338, 192] width 248 height 26
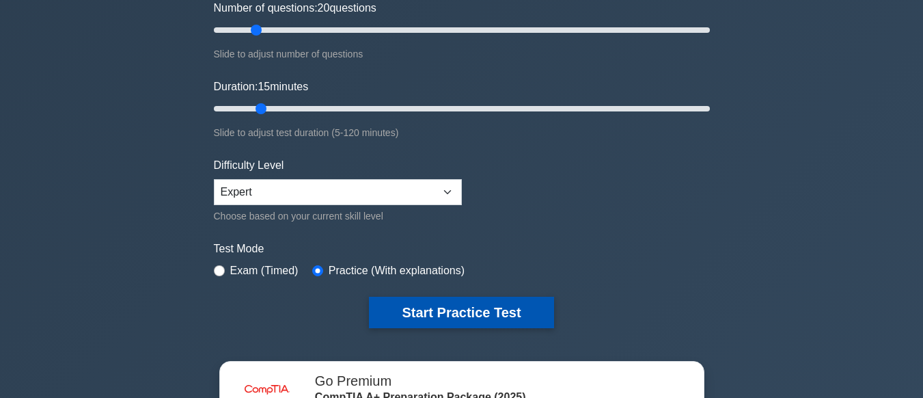
click at [474, 307] on button "Start Practice Test" at bounding box center [461, 311] width 184 height 31
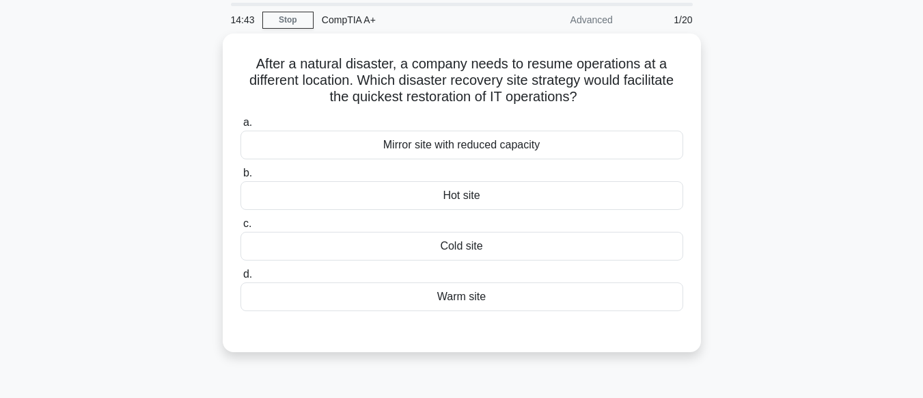
scroll to position [50, 0]
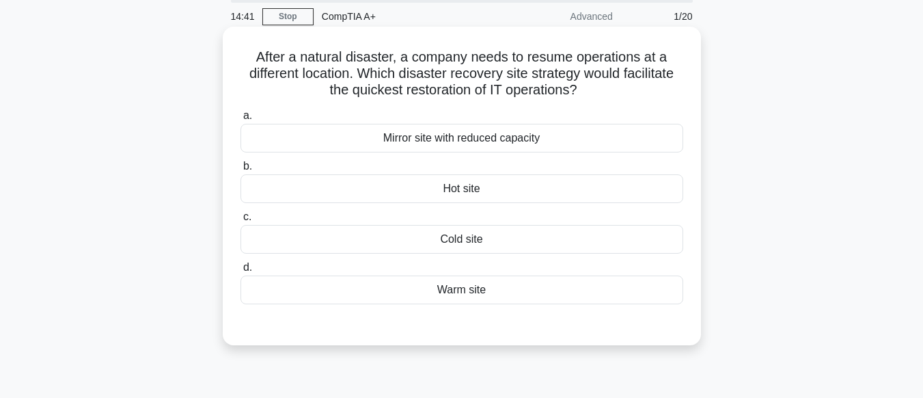
click at [490, 138] on div "Mirror site with reduced capacity" at bounding box center [461, 138] width 443 height 29
click at [240, 120] on input "a. Mirror site with reduced capacity" at bounding box center [240, 115] width 0 height 9
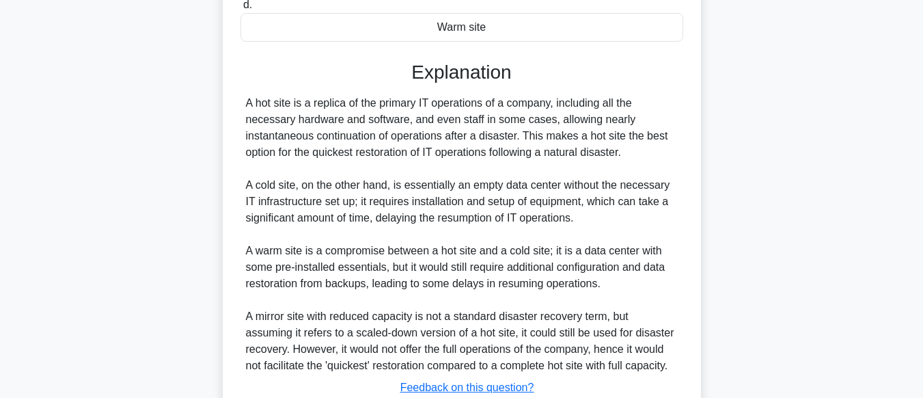
scroll to position [414, 0]
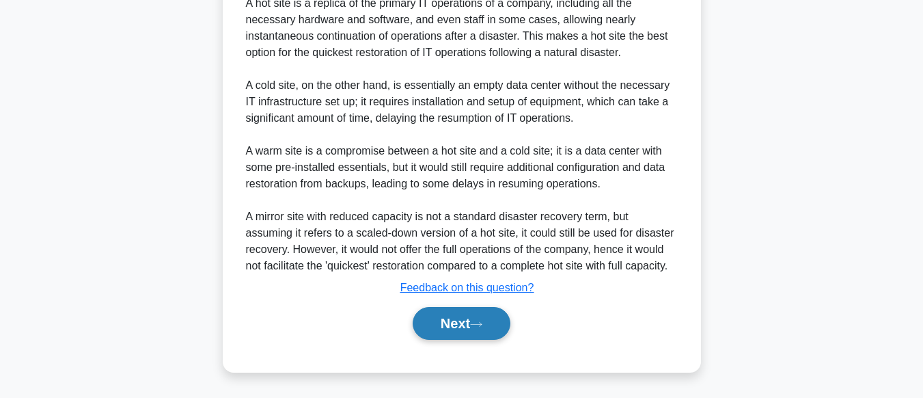
click at [452, 317] on button "Next" at bounding box center [462, 323] width 98 height 33
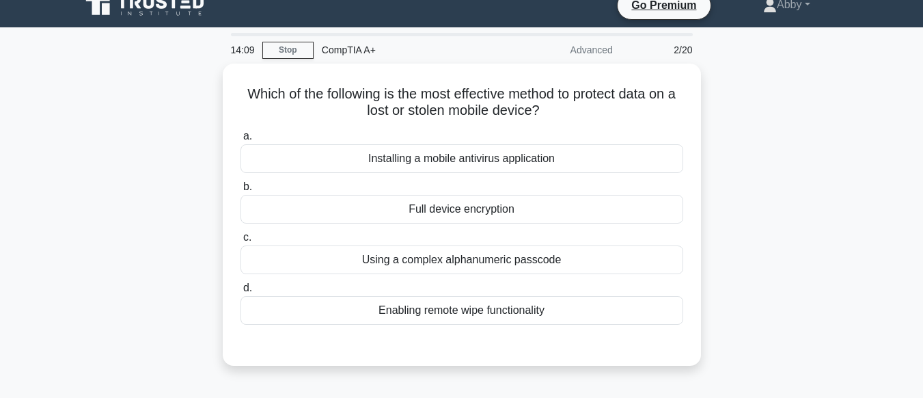
scroll to position [18, 0]
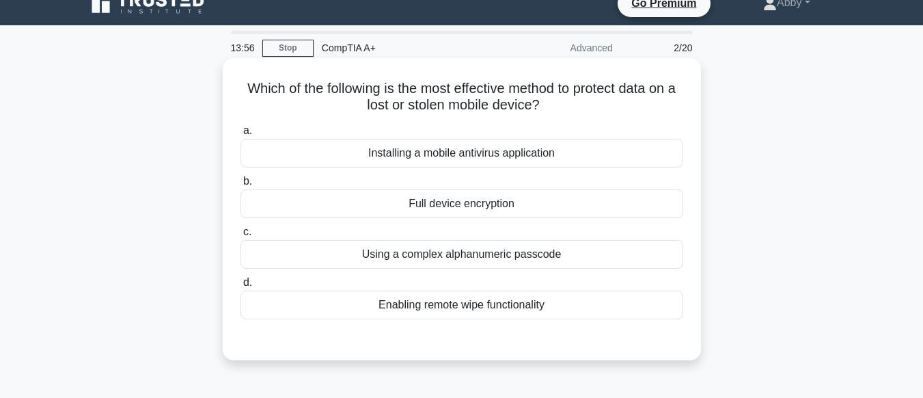
click at [432, 203] on div "Full device encryption" at bounding box center [461, 203] width 443 height 29
click at [240, 186] on input "b. Full device encryption" at bounding box center [240, 181] width 0 height 9
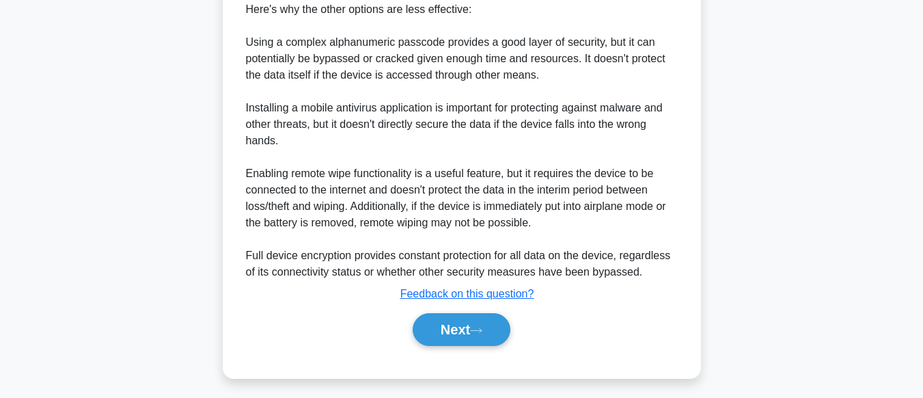
scroll to position [477, 0]
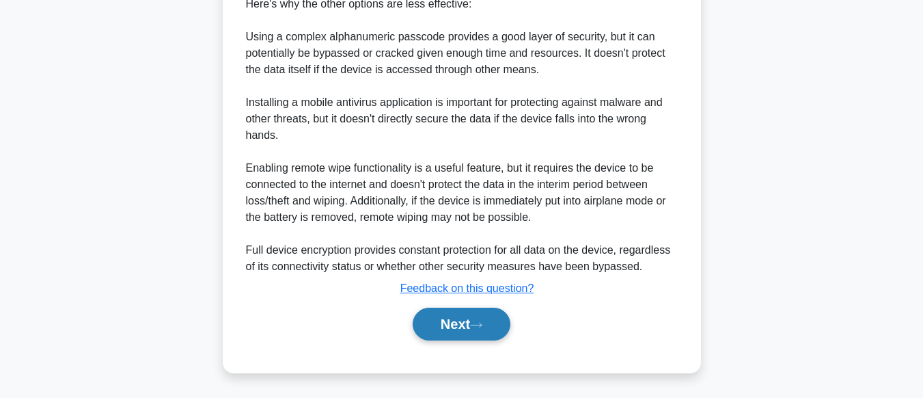
click at [462, 324] on button "Next" at bounding box center [462, 323] width 98 height 33
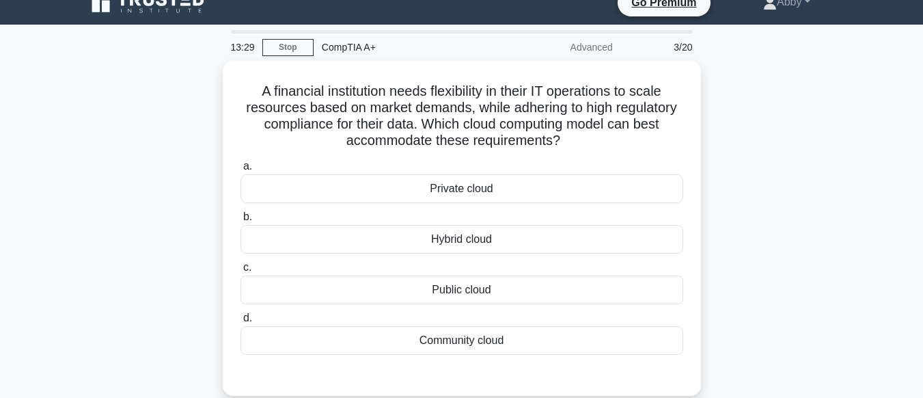
scroll to position [23, 0]
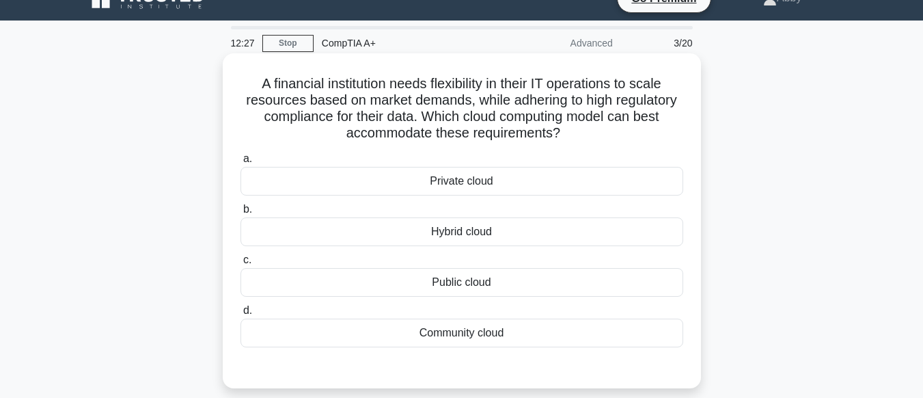
click at [480, 331] on div "Community cloud" at bounding box center [461, 332] width 443 height 29
click at [240, 315] on input "d. Community cloud" at bounding box center [240, 310] width 0 height 9
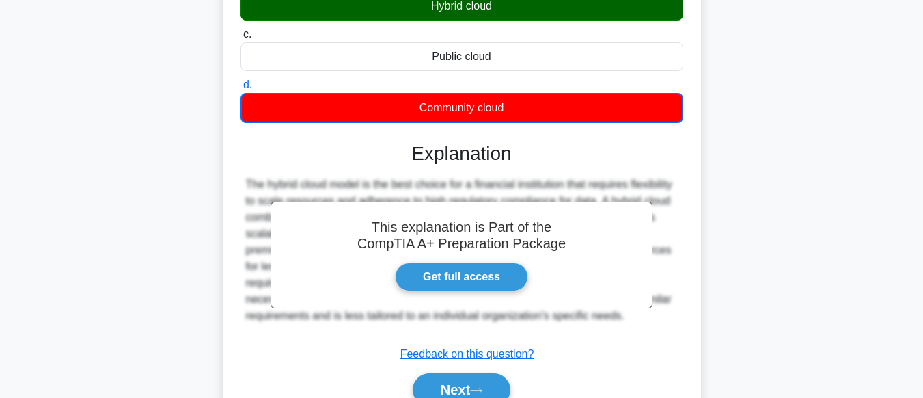
scroll to position [340, 0]
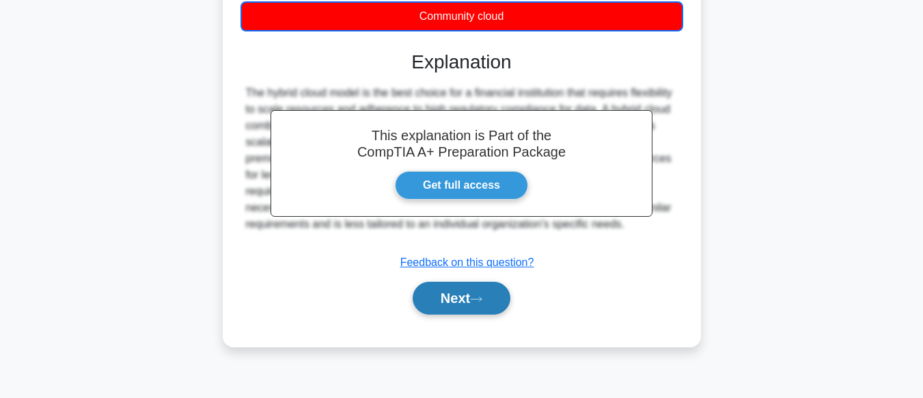
click at [469, 296] on button "Next" at bounding box center [462, 297] width 98 height 33
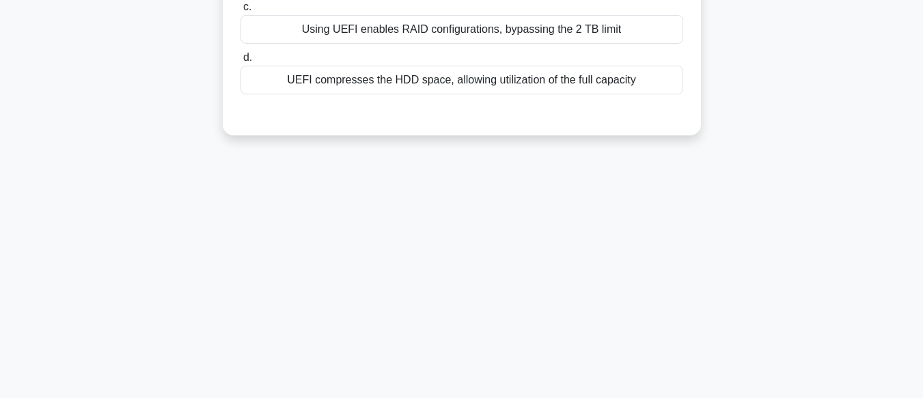
scroll to position [0, 0]
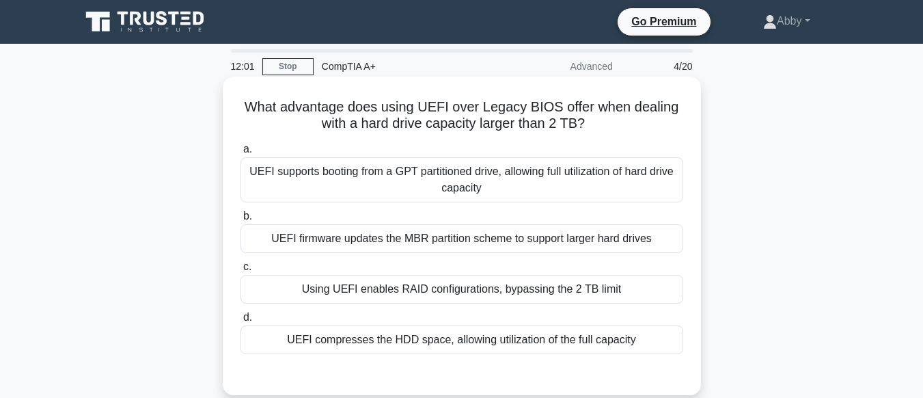
click at [483, 182] on div "UEFI supports booting from a GPT partitioned drive, allowing full utilization o…" at bounding box center [461, 179] width 443 height 45
click at [240, 154] on input "a. UEFI supports booting from a GPT partitioned drive, allowing full utilizatio…" at bounding box center [240, 149] width 0 height 9
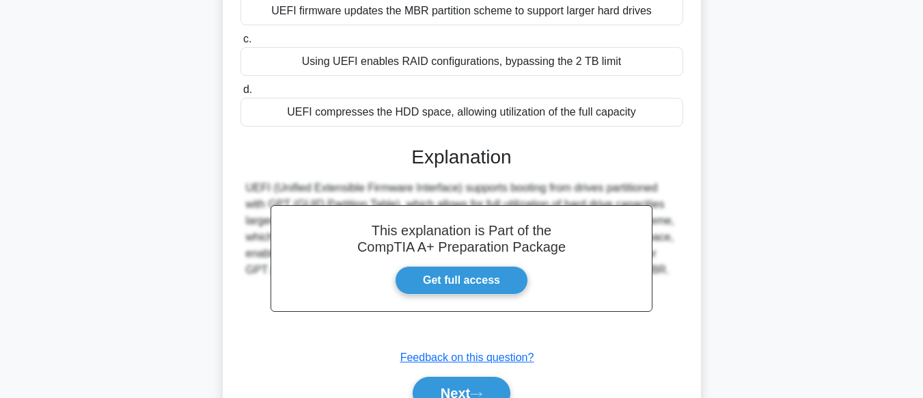
scroll to position [340, 0]
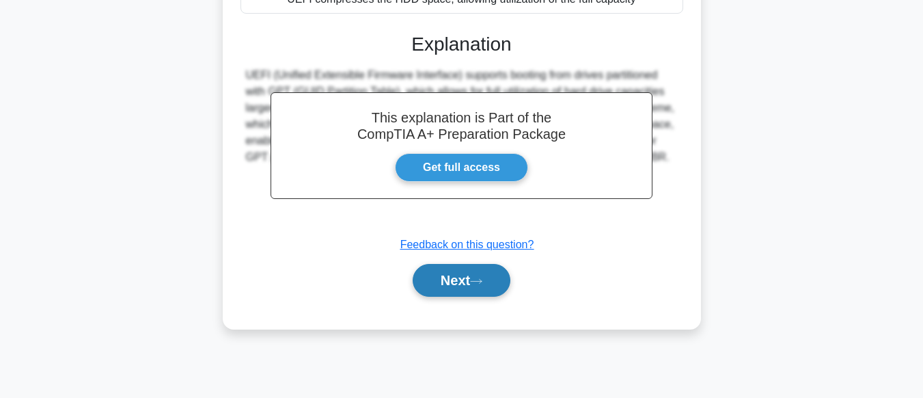
click at [466, 278] on button "Next" at bounding box center [462, 280] width 98 height 33
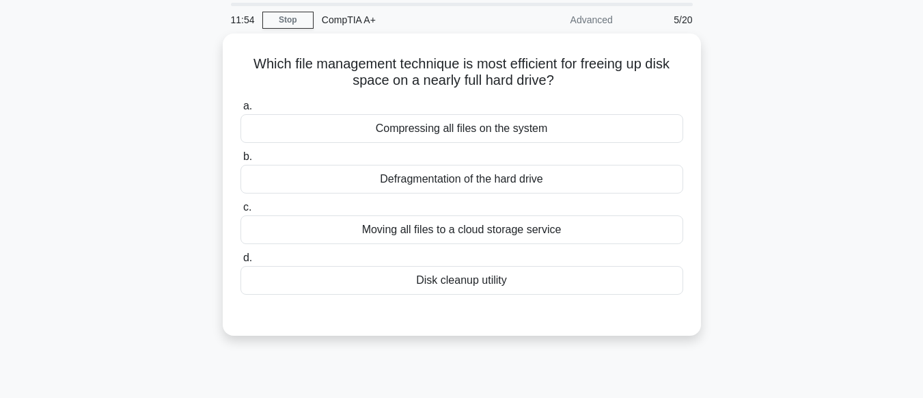
scroll to position [42, 0]
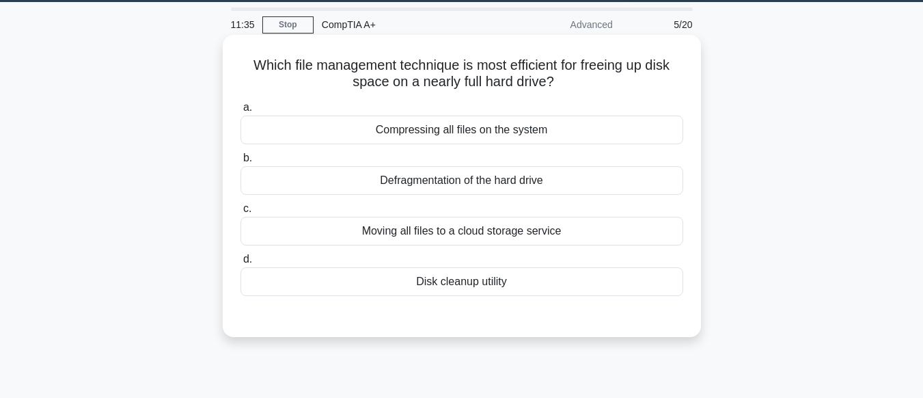
click at [459, 286] on div "Disk cleanup utility" at bounding box center [461, 281] width 443 height 29
click at [240, 264] on input "d. Disk cleanup utility" at bounding box center [240, 259] width 0 height 9
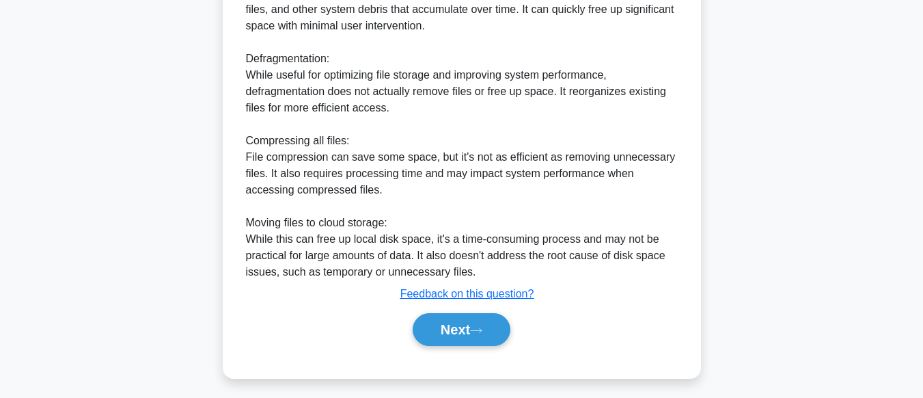
scroll to position [478, 0]
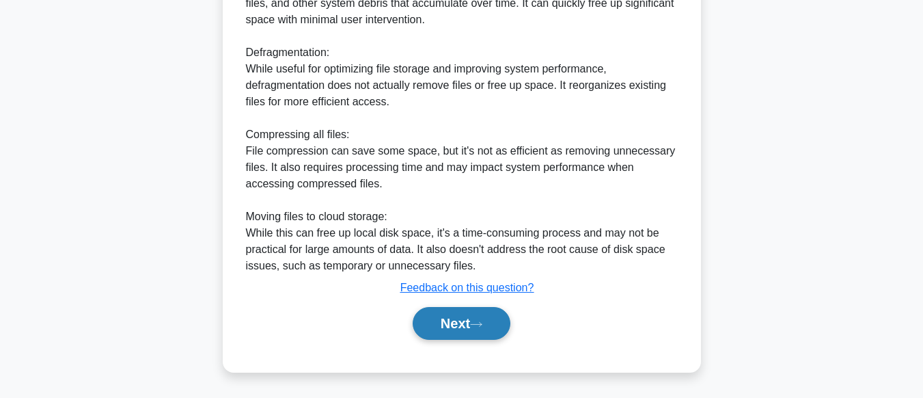
click at [467, 320] on button "Next" at bounding box center [462, 323] width 98 height 33
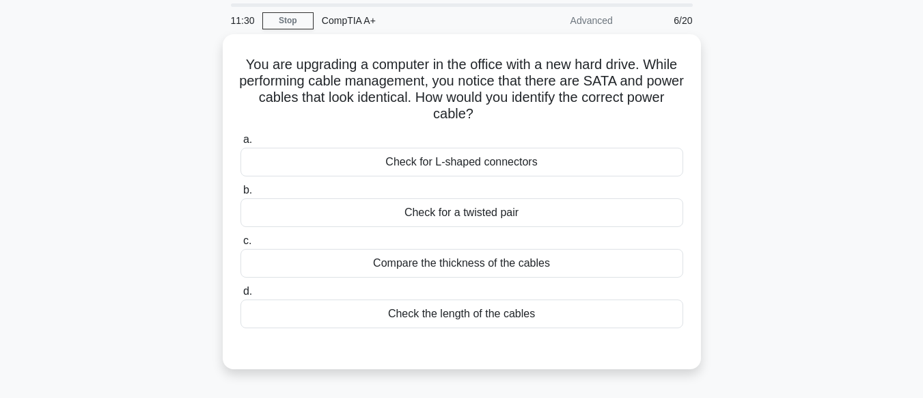
scroll to position [44, 0]
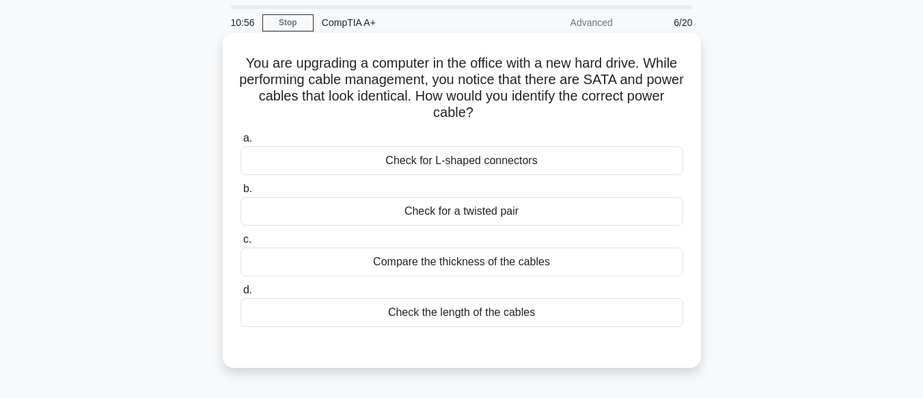
click at [492, 163] on div "Check for L-shaped connectors" at bounding box center [461, 160] width 443 height 29
click at [240, 143] on input "a. Check for L-shaped connectors" at bounding box center [240, 138] width 0 height 9
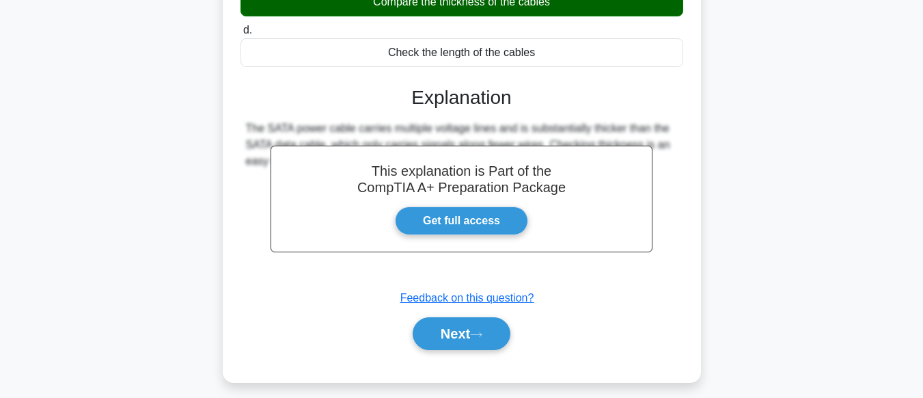
scroll to position [340, 0]
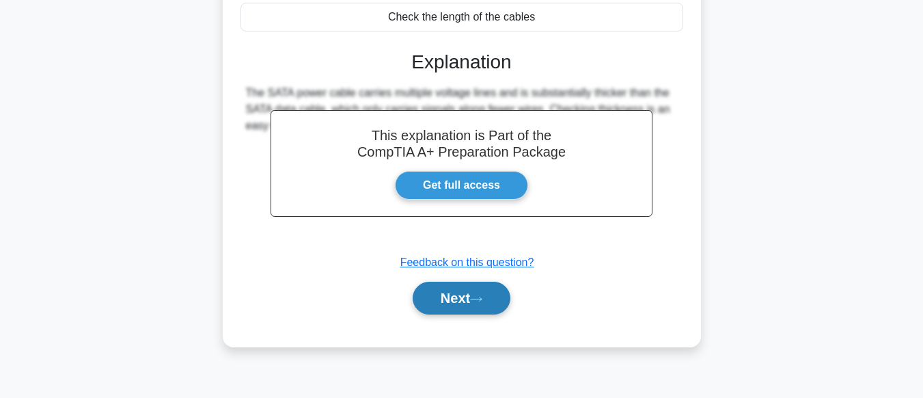
click at [460, 314] on button "Next" at bounding box center [462, 297] width 98 height 33
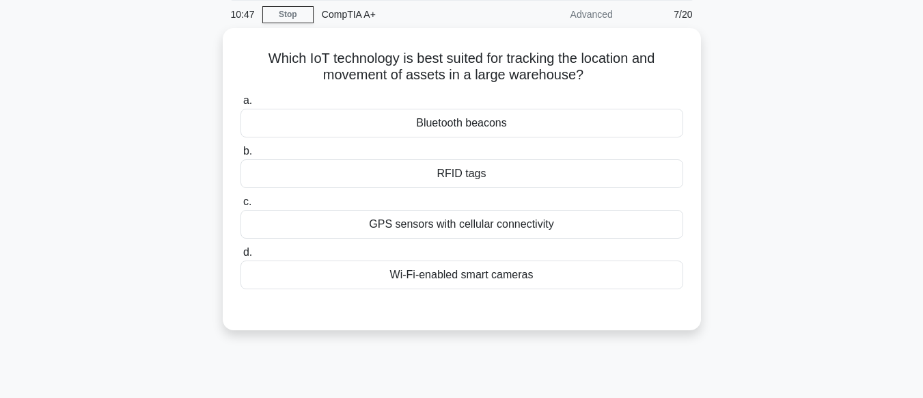
scroll to position [0, 0]
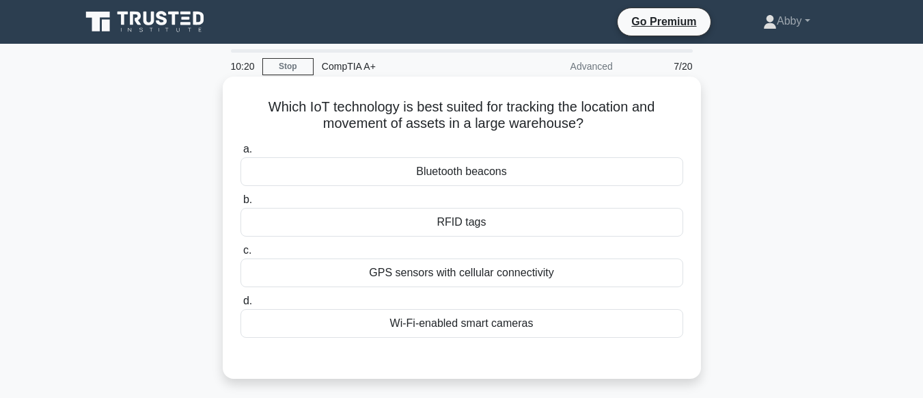
click at [459, 279] on div "GPS sensors with cellular connectivity" at bounding box center [461, 272] width 443 height 29
click at [240, 255] on input "c. GPS sensors with cellular connectivity" at bounding box center [240, 250] width 0 height 9
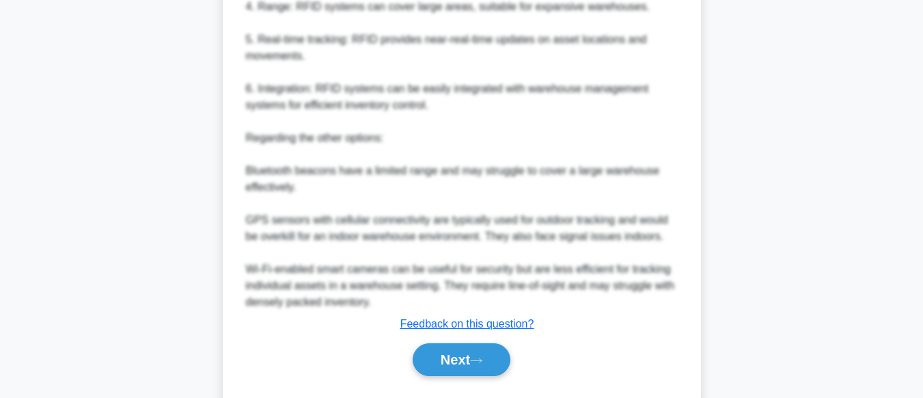
scroll to position [627, 0]
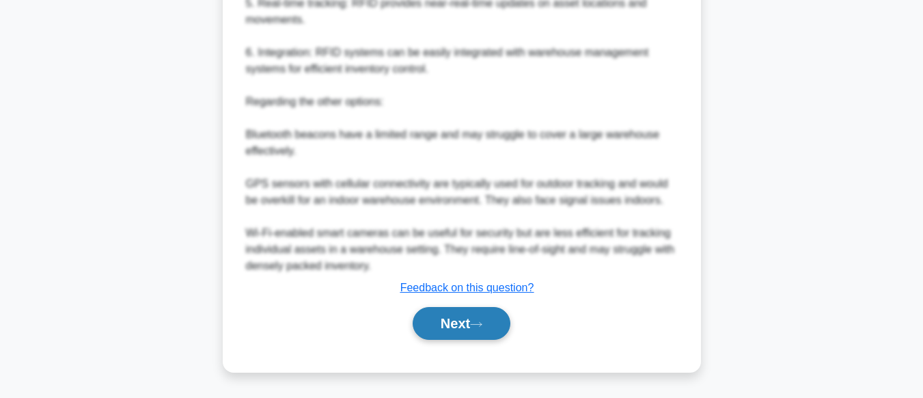
click at [457, 318] on button "Next" at bounding box center [462, 323] width 98 height 33
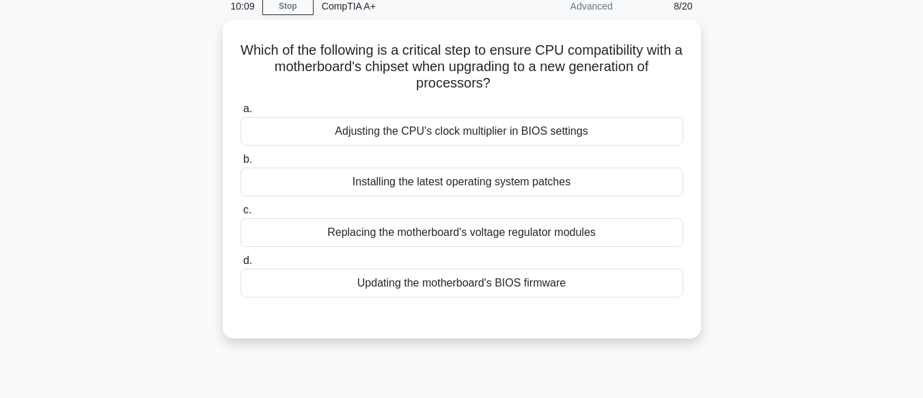
scroll to position [59, 0]
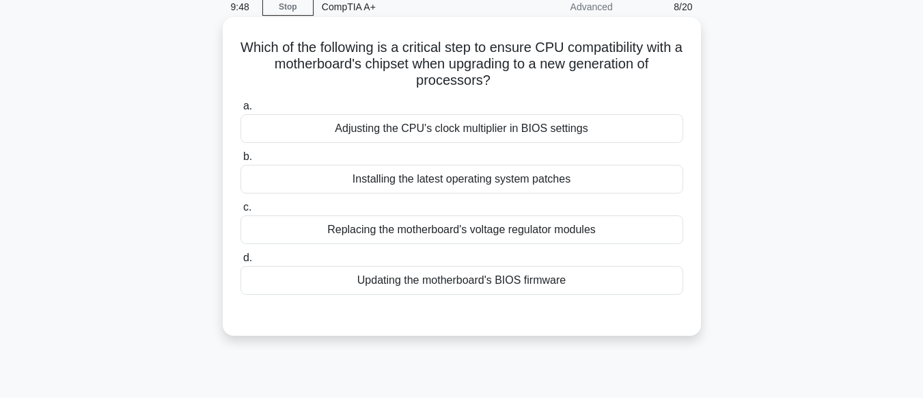
click at [493, 280] on div "Updating the motherboard's BIOS firmware" at bounding box center [461, 280] width 443 height 29
click at [240, 262] on input "d. Updating the motherboard's BIOS firmware" at bounding box center [240, 257] width 0 height 9
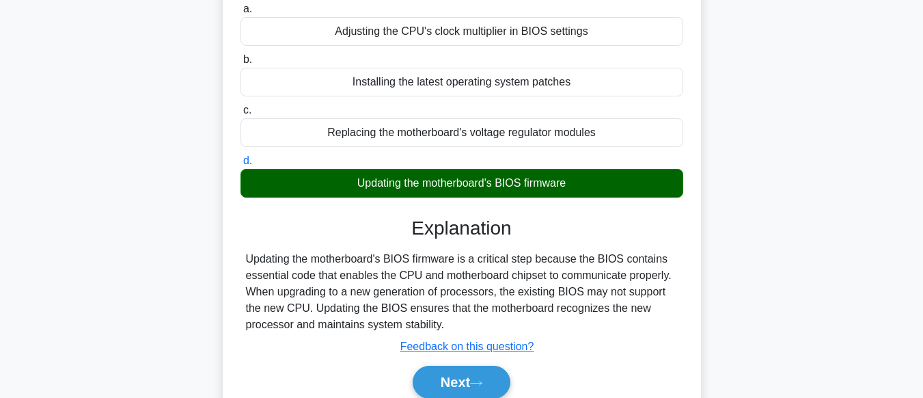
scroll to position [340, 0]
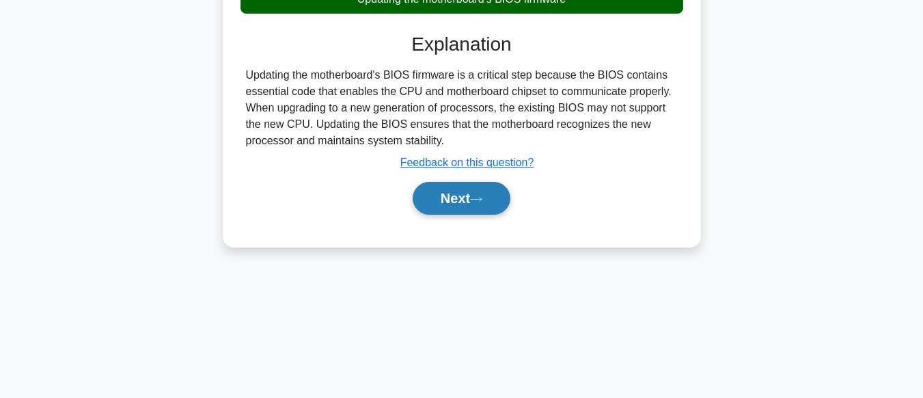
click at [489, 199] on button "Next" at bounding box center [462, 198] width 98 height 33
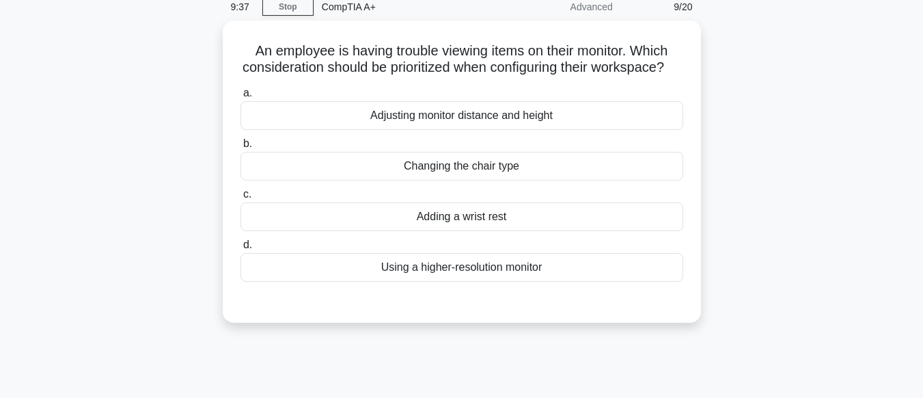
scroll to position [48, 0]
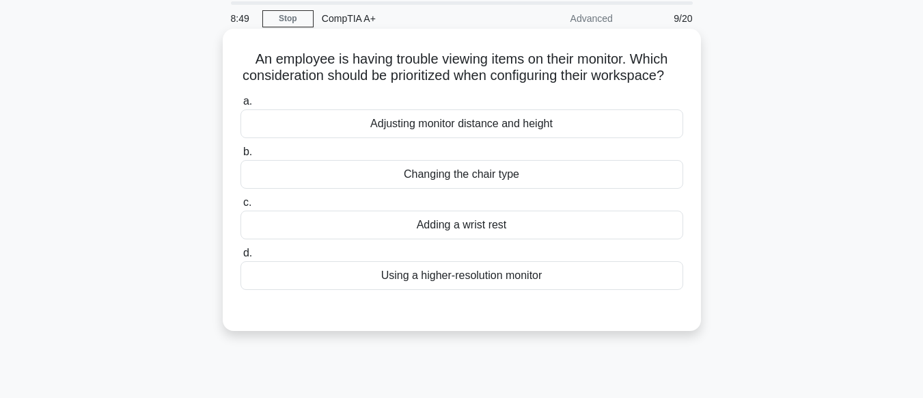
click at [478, 285] on div "Using a higher-resolution monitor" at bounding box center [461, 275] width 443 height 29
click at [240, 258] on input "d. Using a higher-resolution monitor" at bounding box center [240, 253] width 0 height 9
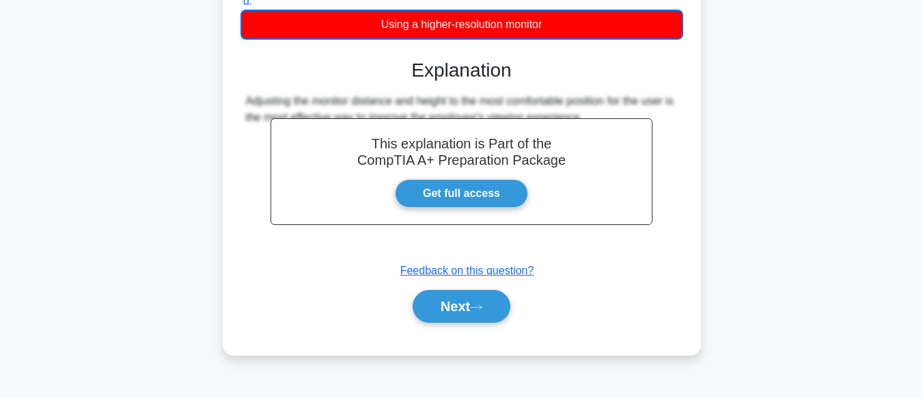
scroll to position [335, 0]
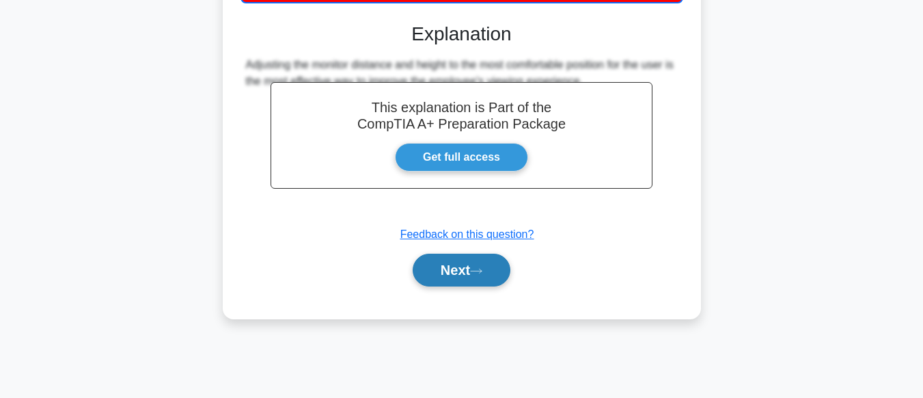
click at [466, 275] on button "Next" at bounding box center [462, 269] width 98 height 33
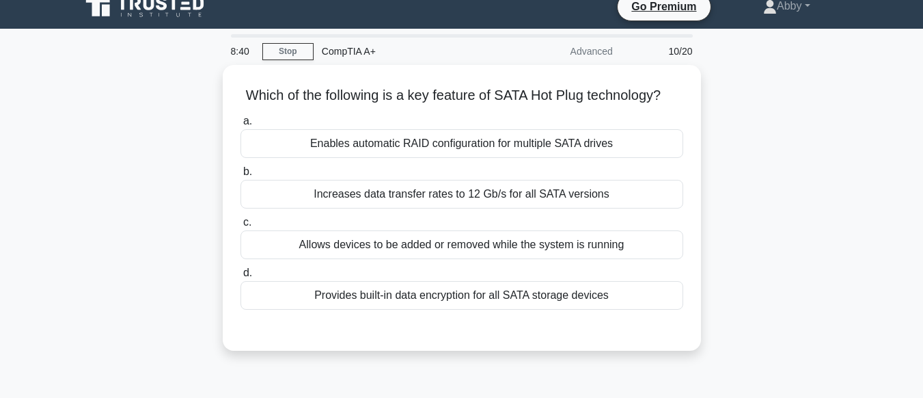
scroll to position [0, 0]
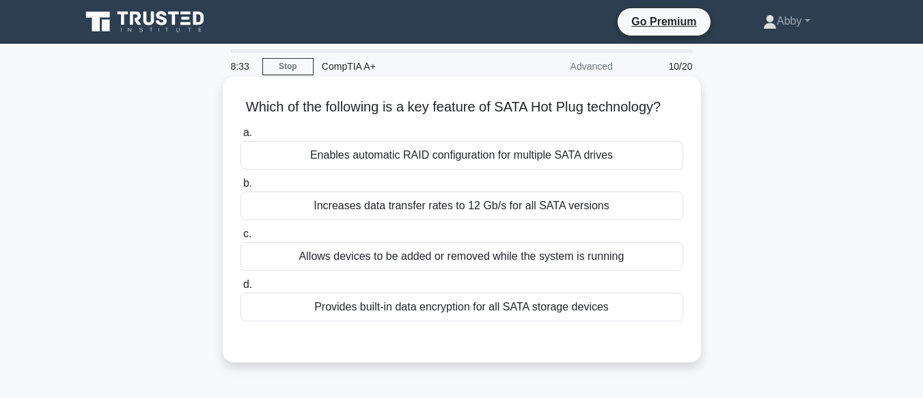
click at [497, 154] on div "Enables automatic RAID configuration for multiple SATA drives" at bounding box center [461, 155] width 443 height 29
click at [240, 137] on input "a. Enables automatic RAID configuration for multiple SATA drives" at bounding box center [240, 132] width 0 height 9
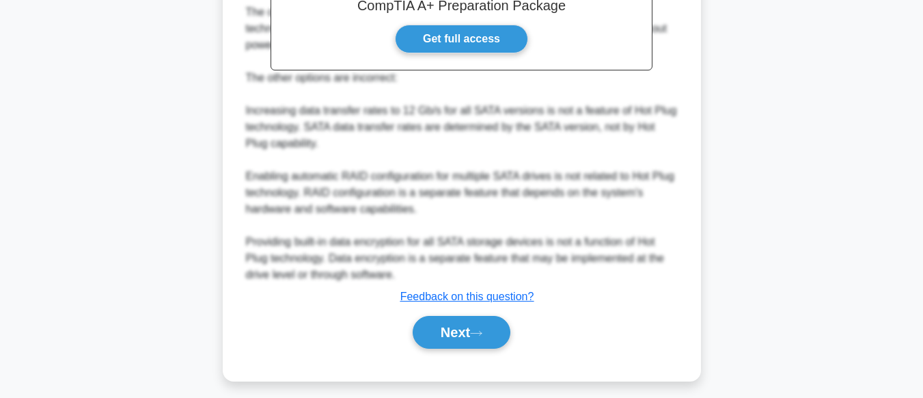
scroll to position [447, 0]
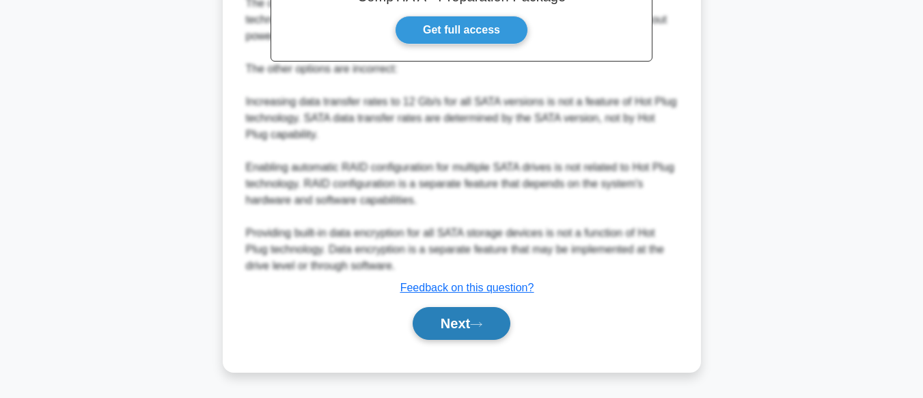
click at [493, 313] on button "Next" at bounding box center [462, 323] width 98 height 33
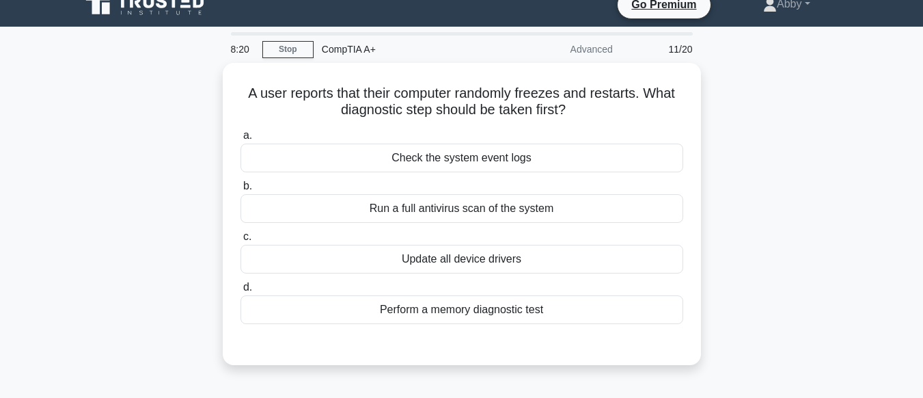
scroll to position [26, 0]
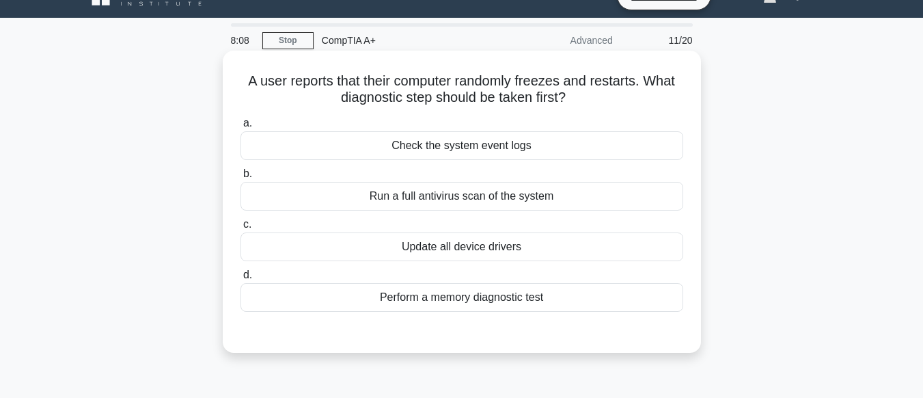
click at [486, 248] on div "Update all device drivers" at bounding box center [461, 246] width 443 height 29
click at [240, 229] on input "c. Update all device drivers" at bounding box center [240, 224] width 0 height 9
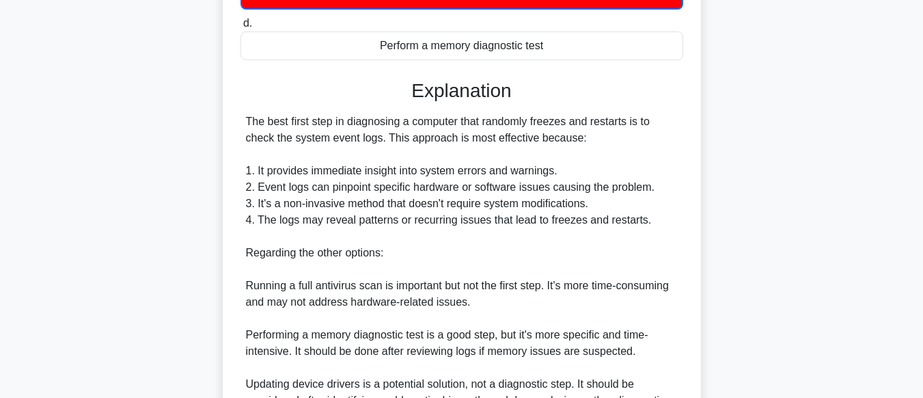
scroll to position [414, 0]
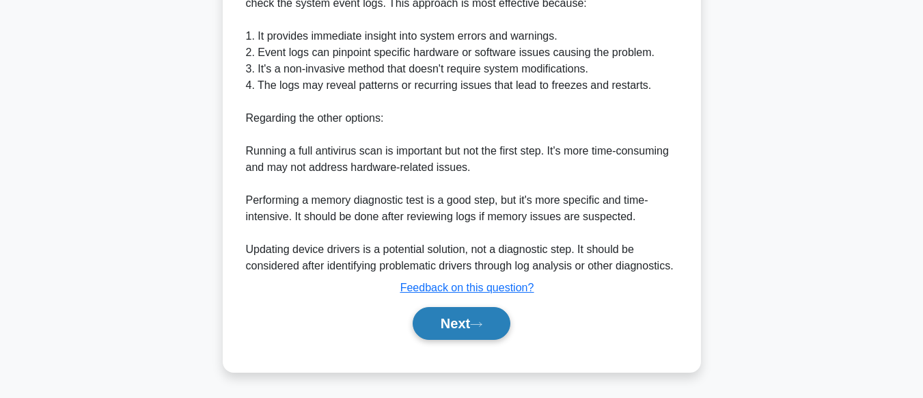
click at [482, 320] on icon at bounding box center [476, 324] width 12 height 8
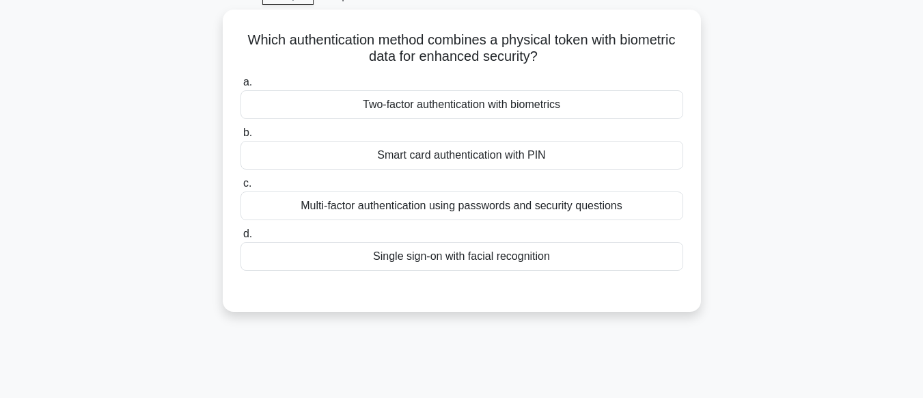
scroll to position [53, 0]
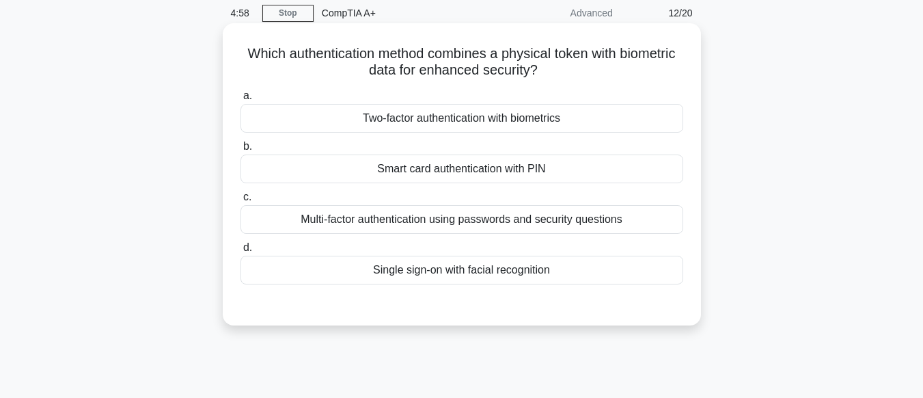
click at [465, 268] on div "Single sign-on with facial recognition" at bounding box center [461, 269] width 443 height 29
click at [240, 252] on input "d. Single sign-on with facial recognition" at bounding box center [240, 247] width 0 height 9
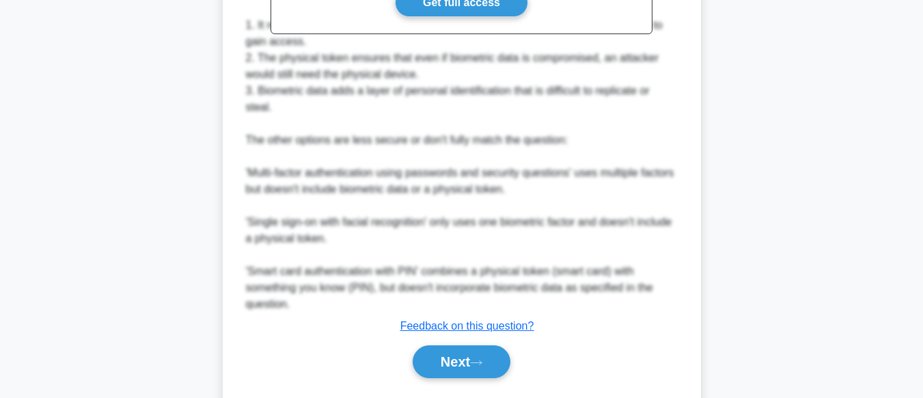
scroll to position [529, 0]
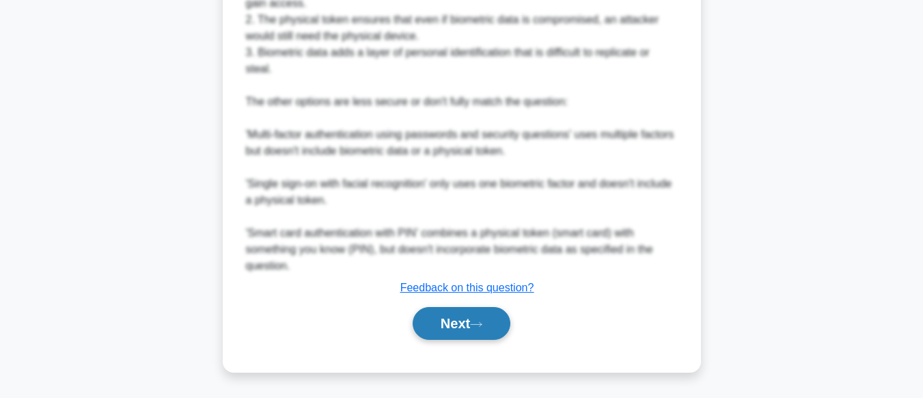
click at [473, 323] on button "Next" at bounding box center [462, 323] width 98 height 33
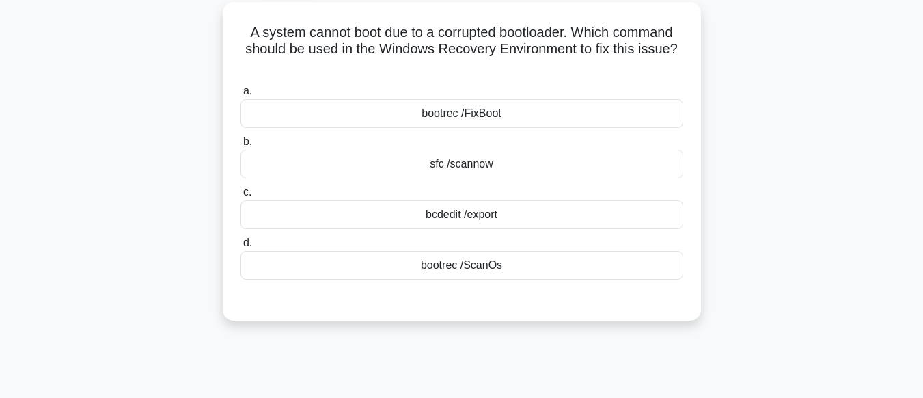
scroll to position [70, 0]
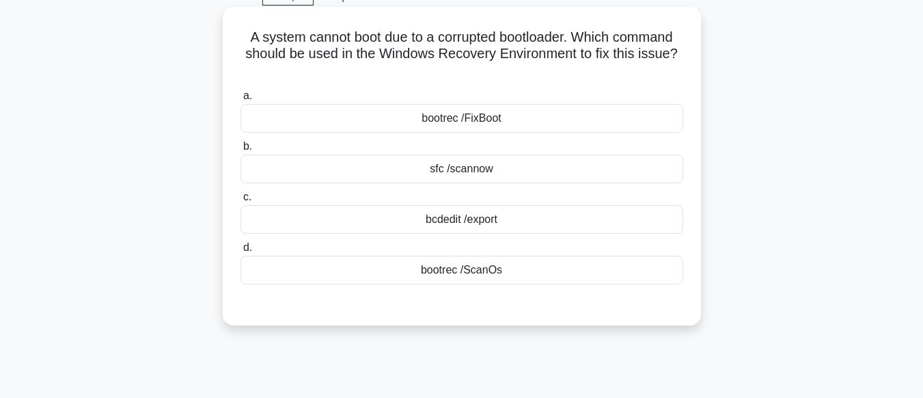
click at [484, 180] on div "sfc /scannow" at bounding box center [461, 168] width 443 height 29
click at [240, 151] on input "b. sfc /scannow" at bounding box center [240, 146] width 0 height 9
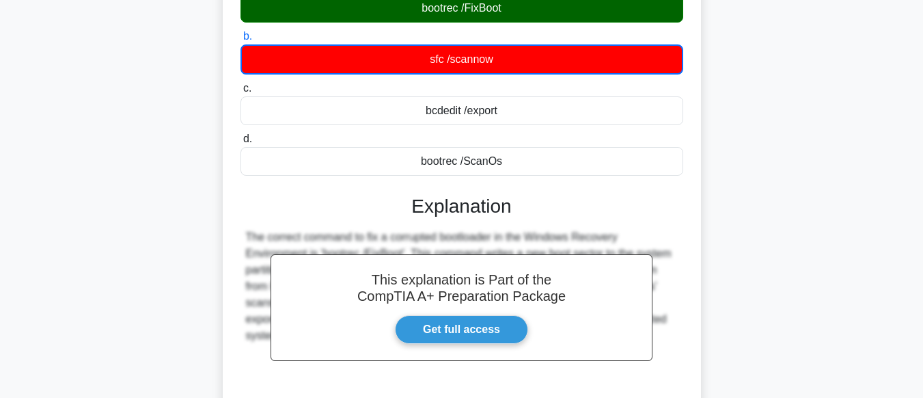
scroll to position [340, 0]
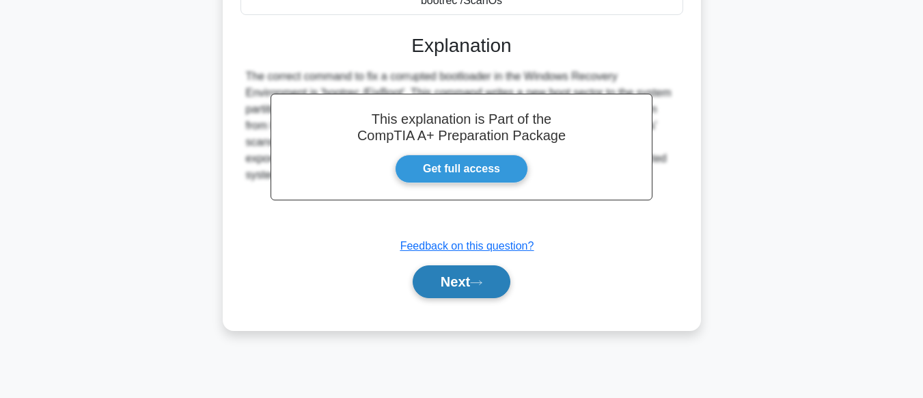
click at [469, 289] on button "Next" at bounding box center [462, 281] width 98 height 33
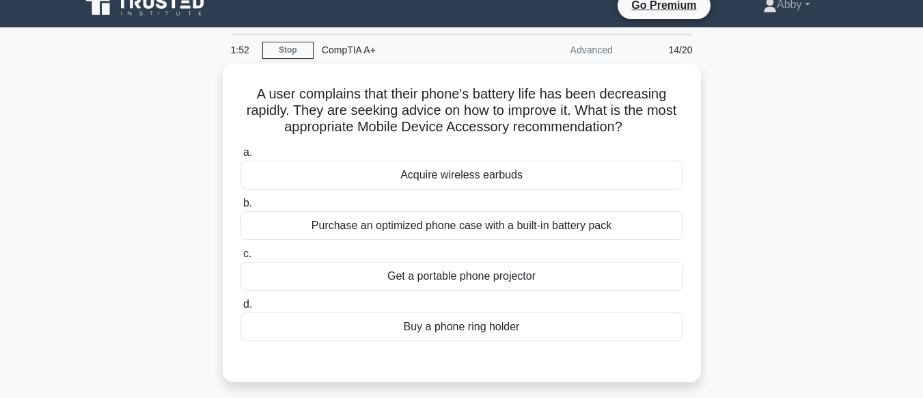
scroll to position [0, 0]
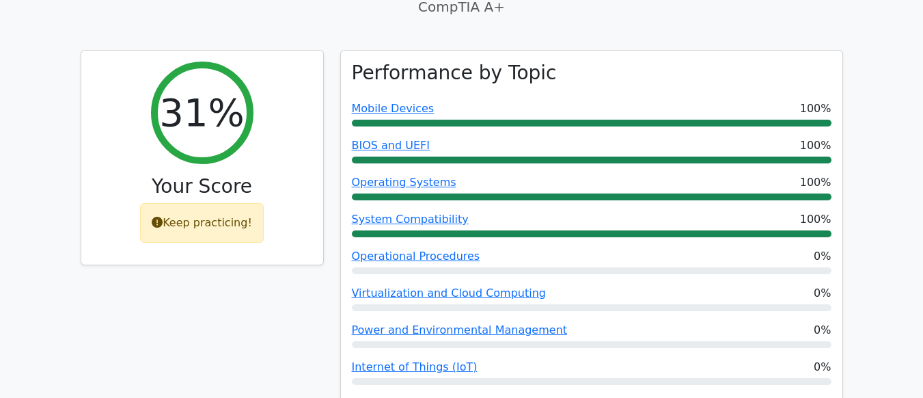
scroll to position [452, 0]
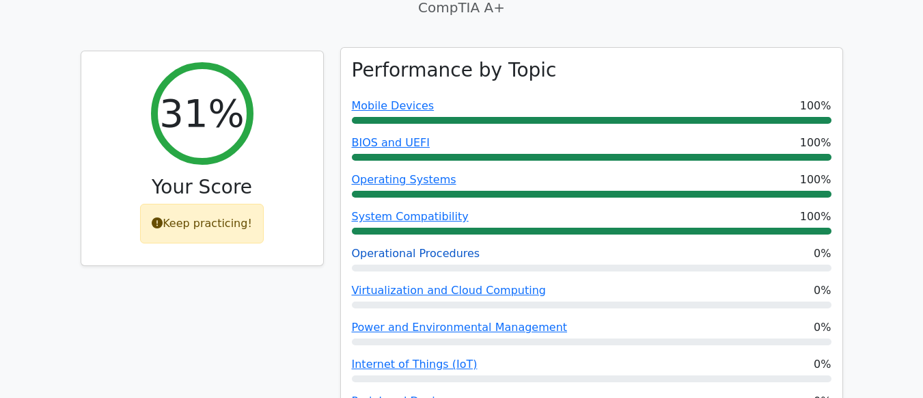
click at [425, 247] on link "Operational Procedures" at bounding box center [416, 253] width 128 height 13
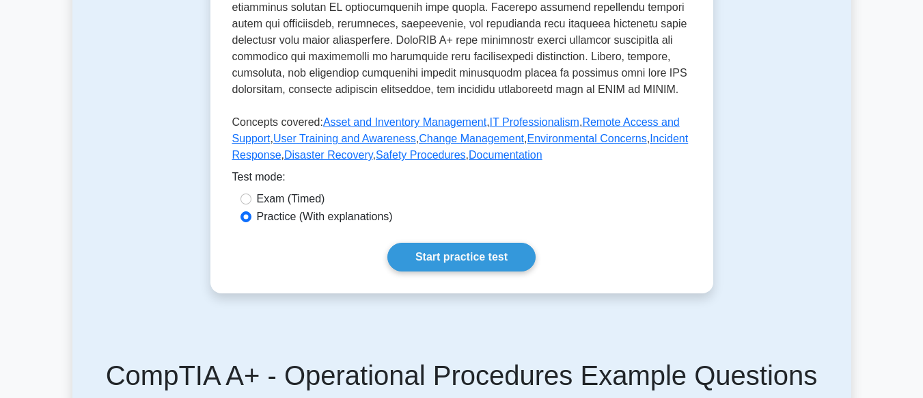
scroll to position [639, 0]
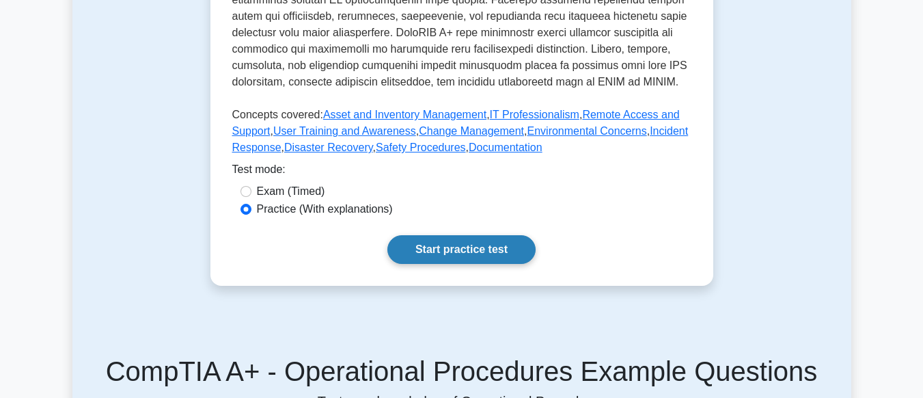
click at [441, 256] on link "Start practice test" at bounding box center [461, 249] width 148 height 29
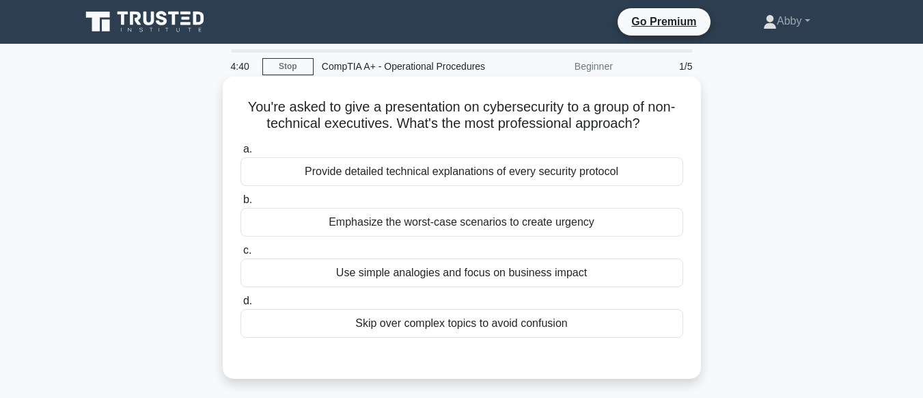
click at [423, 273] on div "Use simple analogies and focus on business impact" at bounding box center [461, 272] width 443 height 29
click at [240, 255] on input "c. Use simple analogies and focus on business impact" at bounding box center [240, 250] width 0 height 9
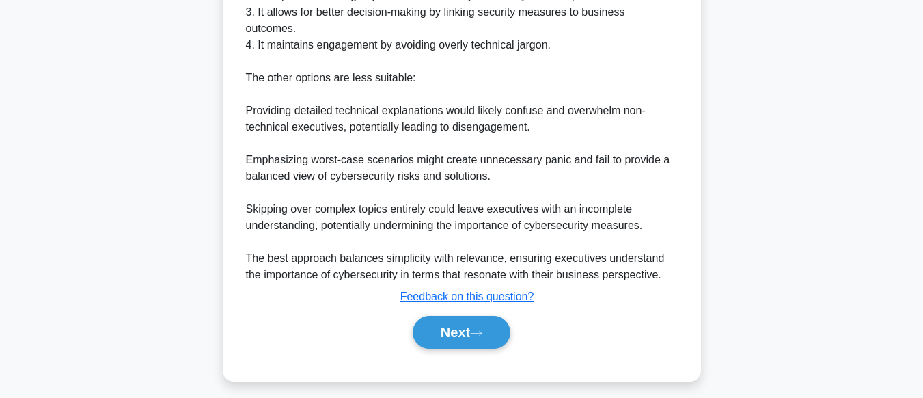
scroll to position [495, 0]
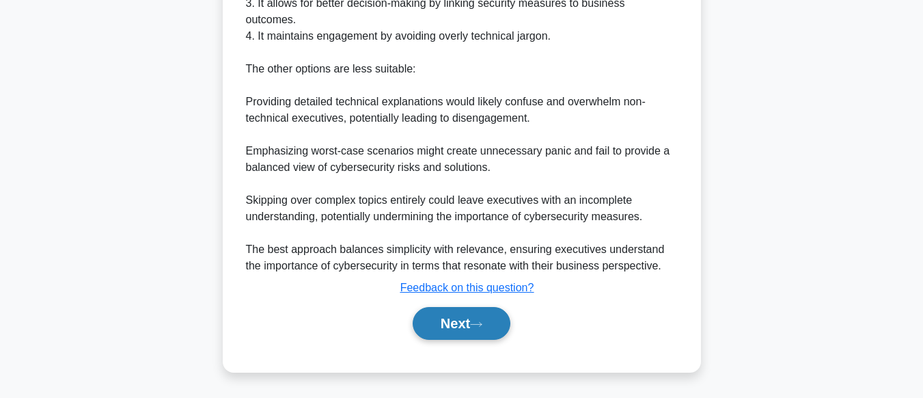
click at [467, 329] on button "Next" at bounding box center [462, 323] width 98 height 33
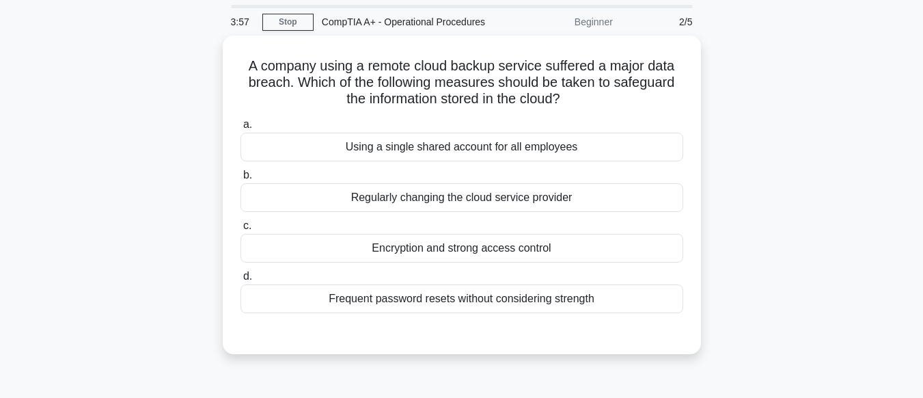
scroll to position [37, 0]
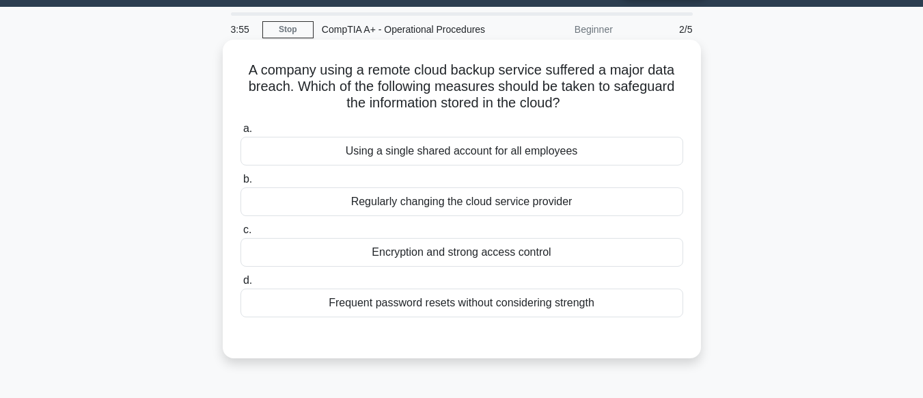
click at [456, 258] on div "Encryption and strong access control" at bounding box center [461, 252] width 443 height 29
click at [240, 234] on input "c. Encryption and strong access control" at bounding box center [240, 229] width 0 height 9
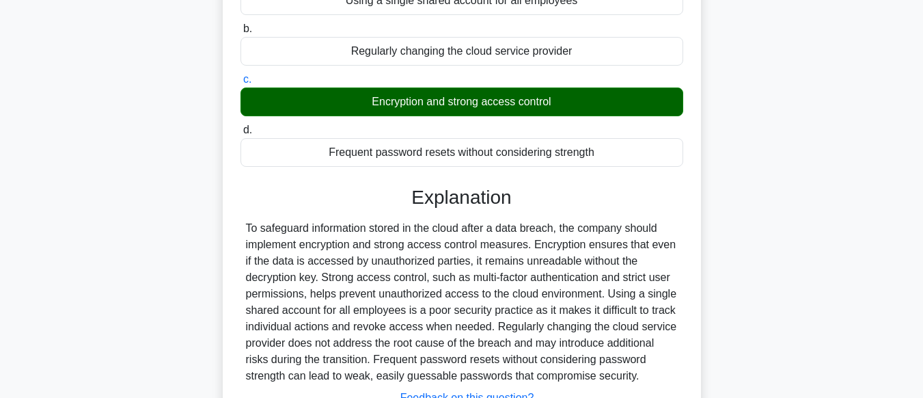
scroll to position [340, 0]
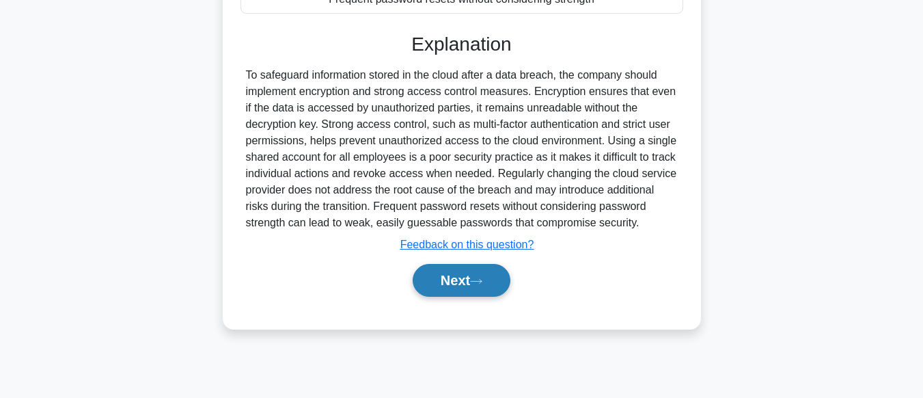
click at [458, 288] on button "Next" at bounding box center [462, 280] width 98 height 33
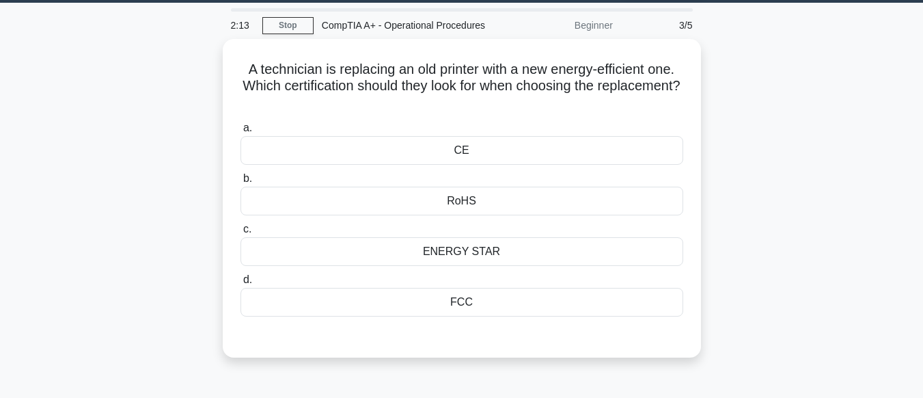
scroll to position [36, 0]
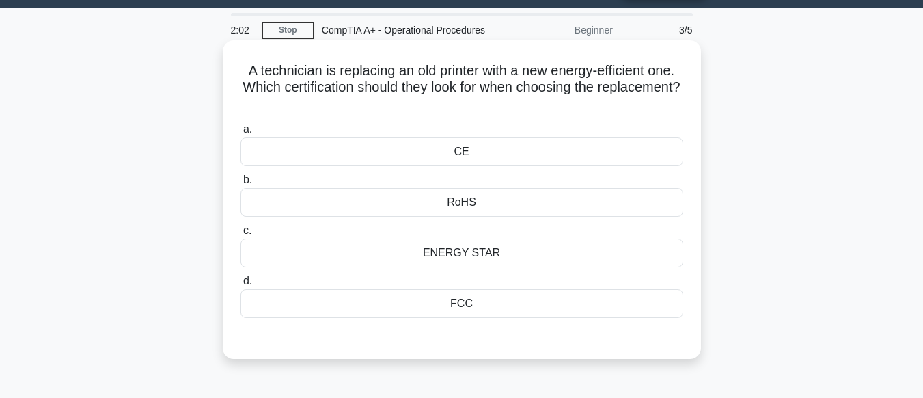
click at [462, 264] on div "ENERGY STAR" at bounding box center [461, 252] width 443 height 29
click at [240, 235] on input "c. ENERGY STAR" at bounding box center [240, 230] width 0 height 9
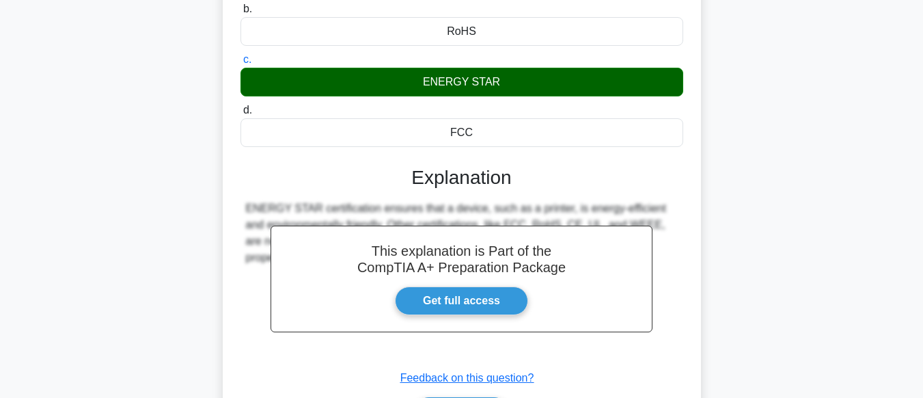
scroll to position [340, 0]
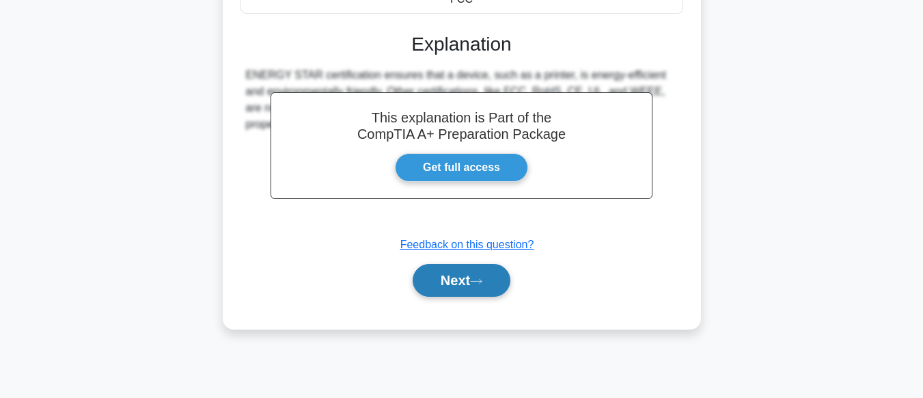
click at [471, 279] on button "Next" at bounding box center [462, 280] width 98 height 33
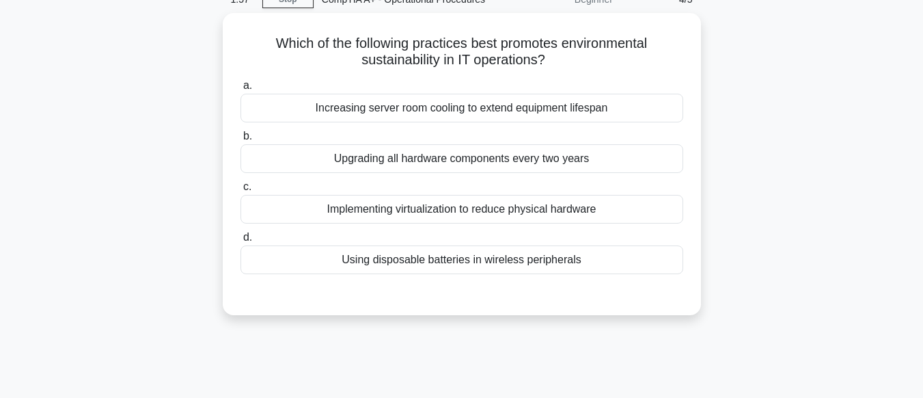
scroll to position [64, 0]
click at [457, 116] on div "Increasing server room cooling to extend equipment lifespan" at bounding box center [461, 107] width 443 height 29
click at [240, 89] on input "a. Increasing server room cooling to extend equipment lifespan" at bounding box center [240, 85] width 0 height 9
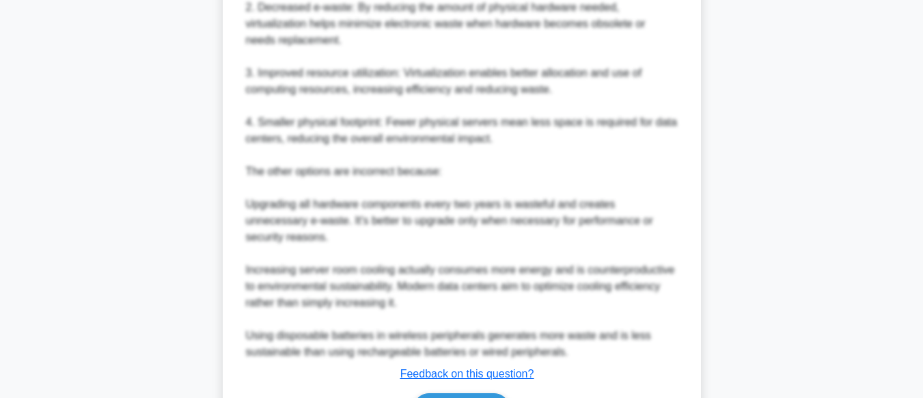
scroll to position [594, 0]
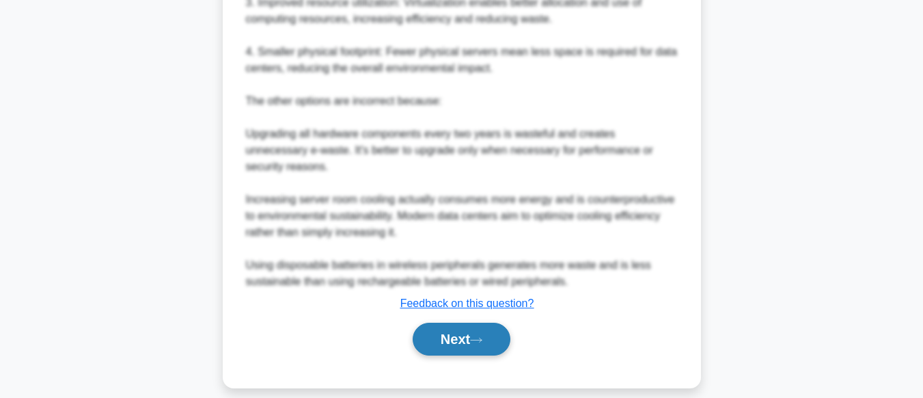
click at [475, 336] on icon at bounding box center [476, 340] width 12 height 8
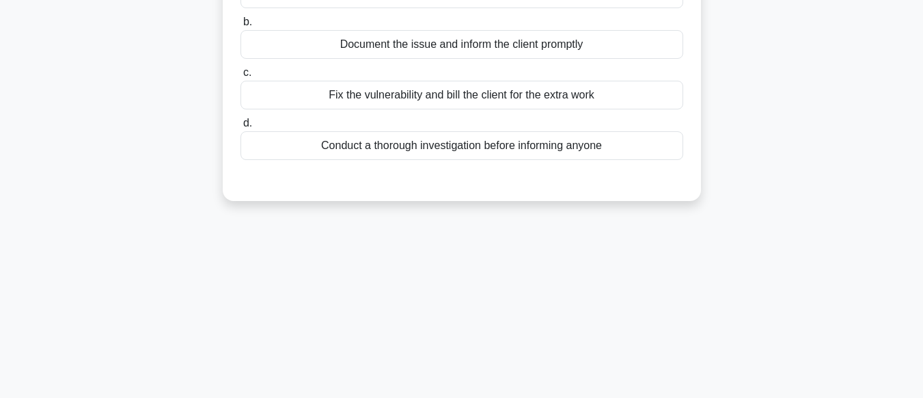
scroll to position [58, 0]
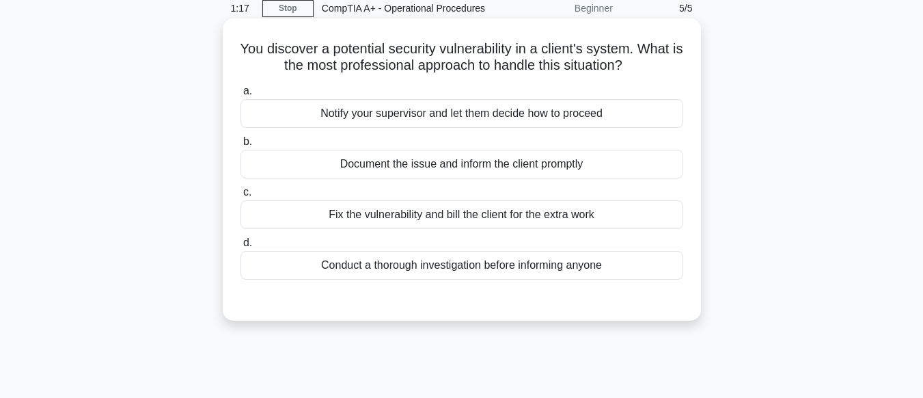
click at [462, 121] on div "Notify your supervisor and let them decide how to proceed" at bounding box center [461, 113] width 443 height 29
click at [240, 96] on input "a. Notify your supervisor and let them decide how to proceed" at bounding box center [240, 91] width 0 height 9
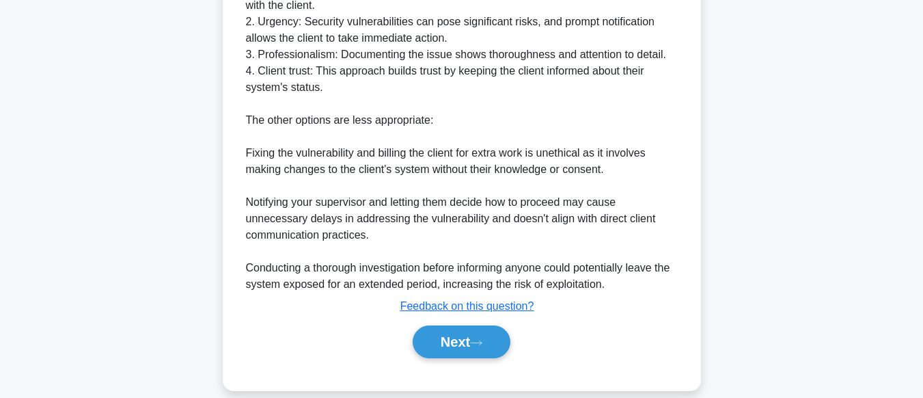
scroll to position [496, 0]
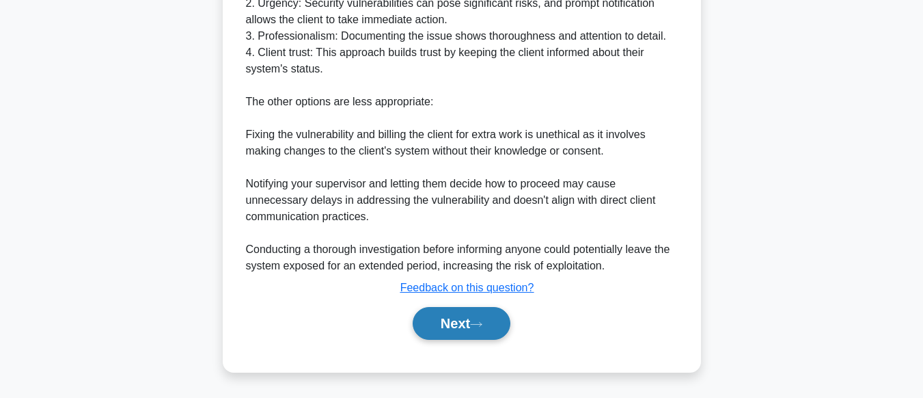
click at [461, 314] on button "Next" at bounding box center [462, 323] width 98 height 33
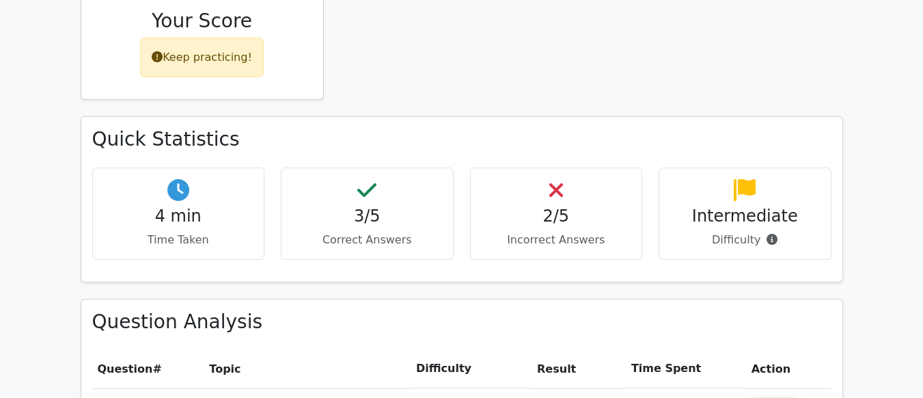
scroll to position [616, 0]
